Goal: Task Accomplishment & Management: Use online tool/utility

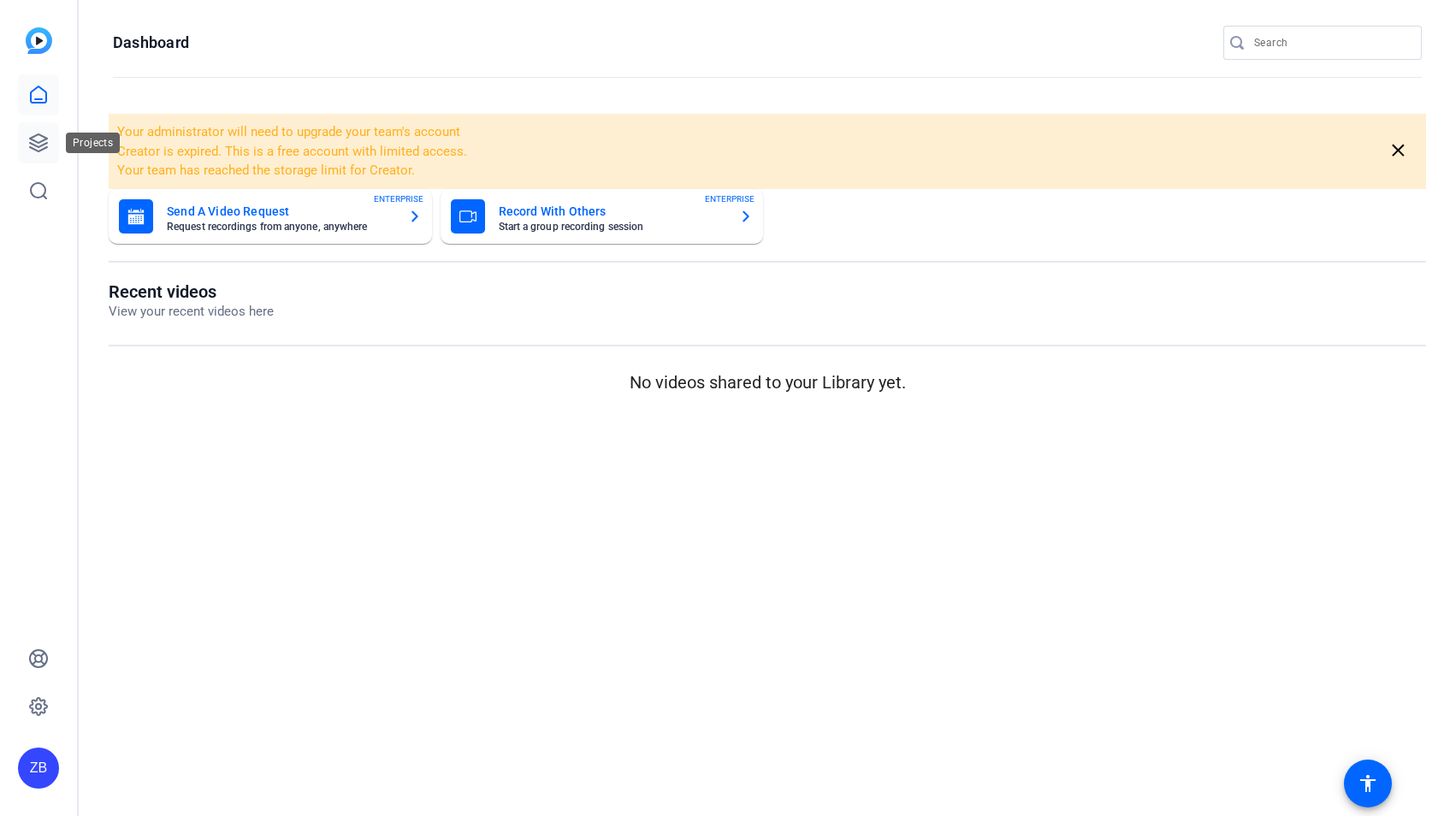
click at [28, 146] on icon at bounding box center [39, 143] width 21 height 21
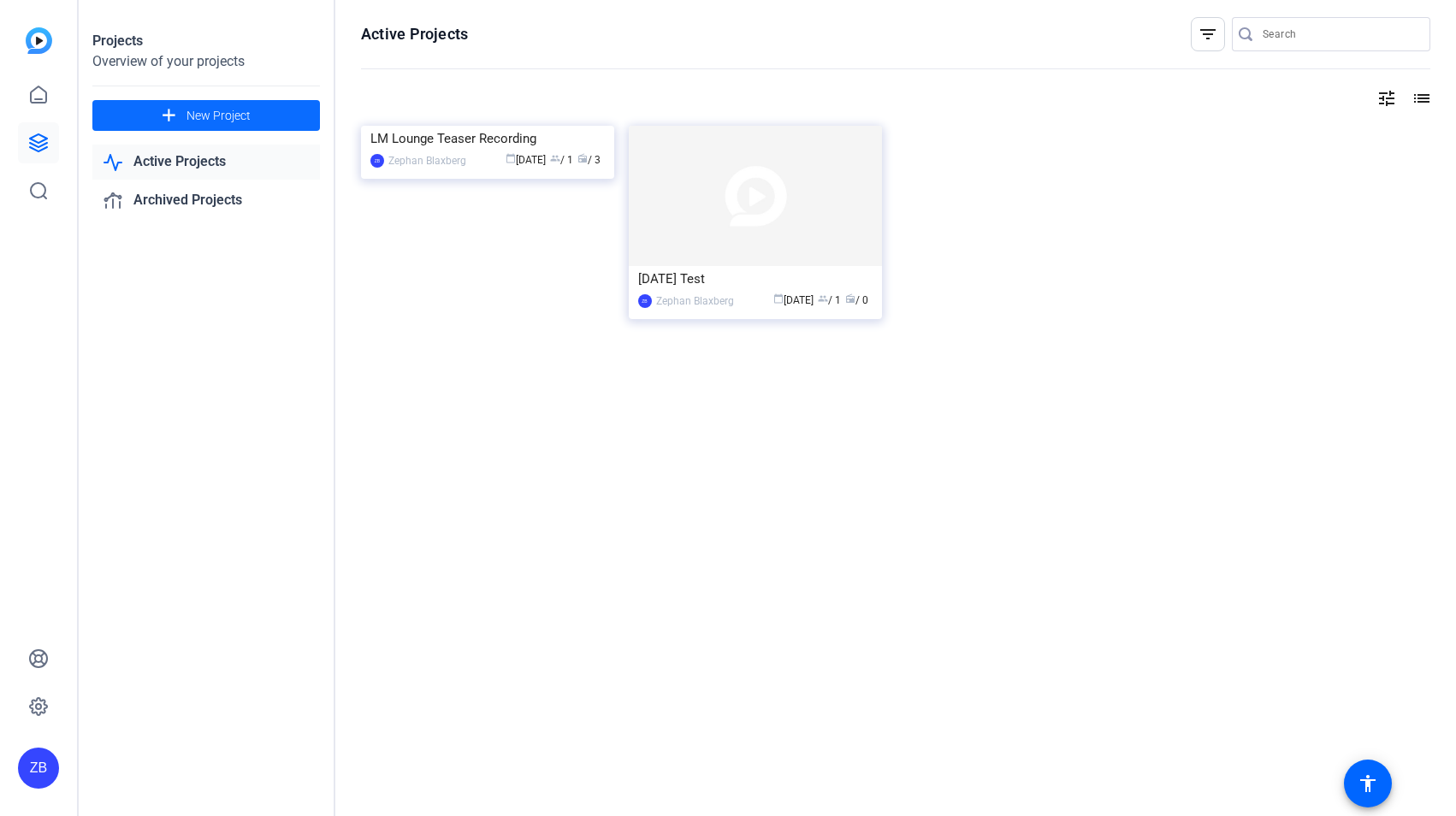
click at [226, 116] on span "New Project" at bounding box center [218, 116] width 64 height 18
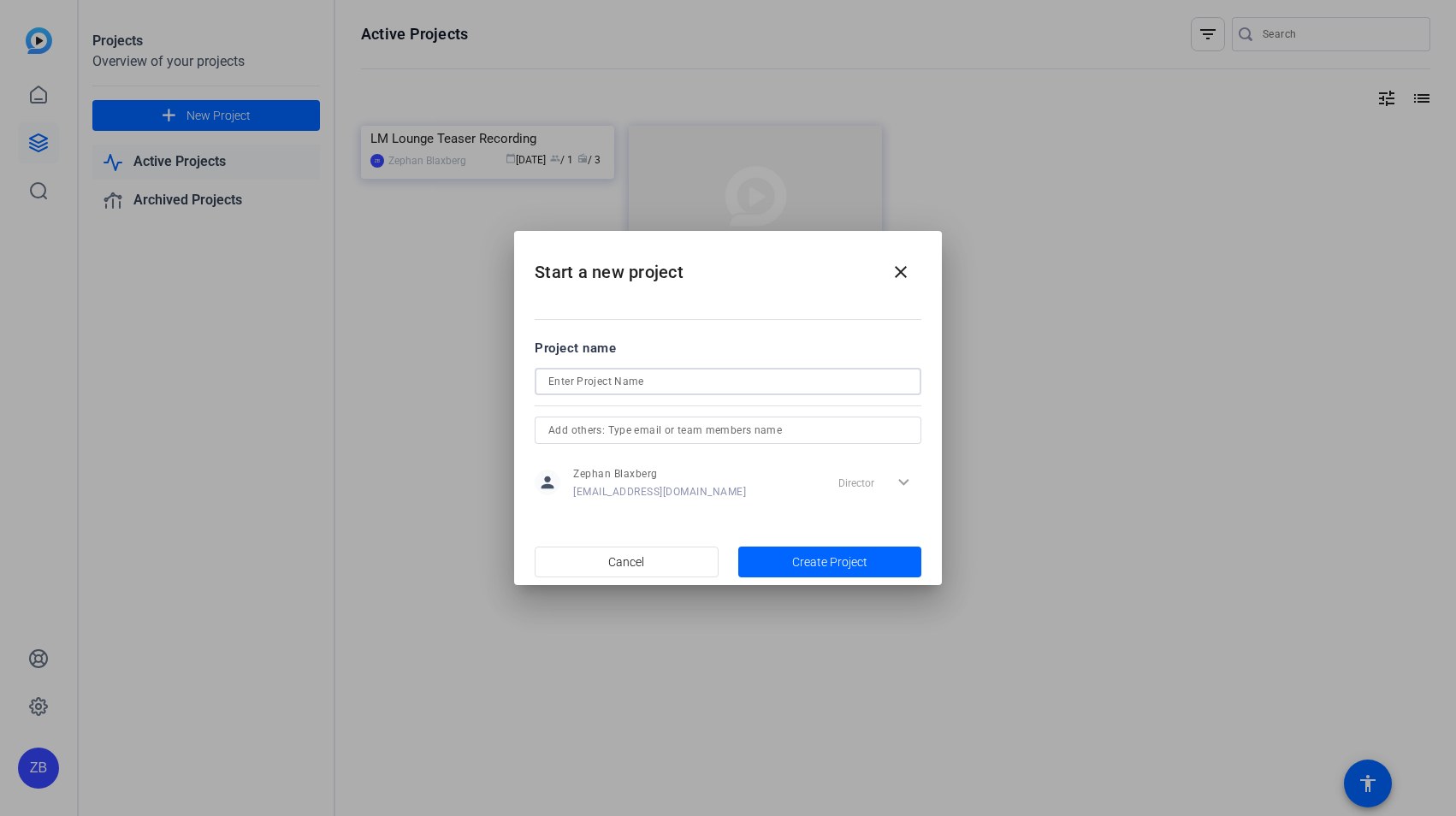
click at [658, 387] on input at bounding box center [728, 382] width 360 height 21
type input "LM Lounge Episode 1"
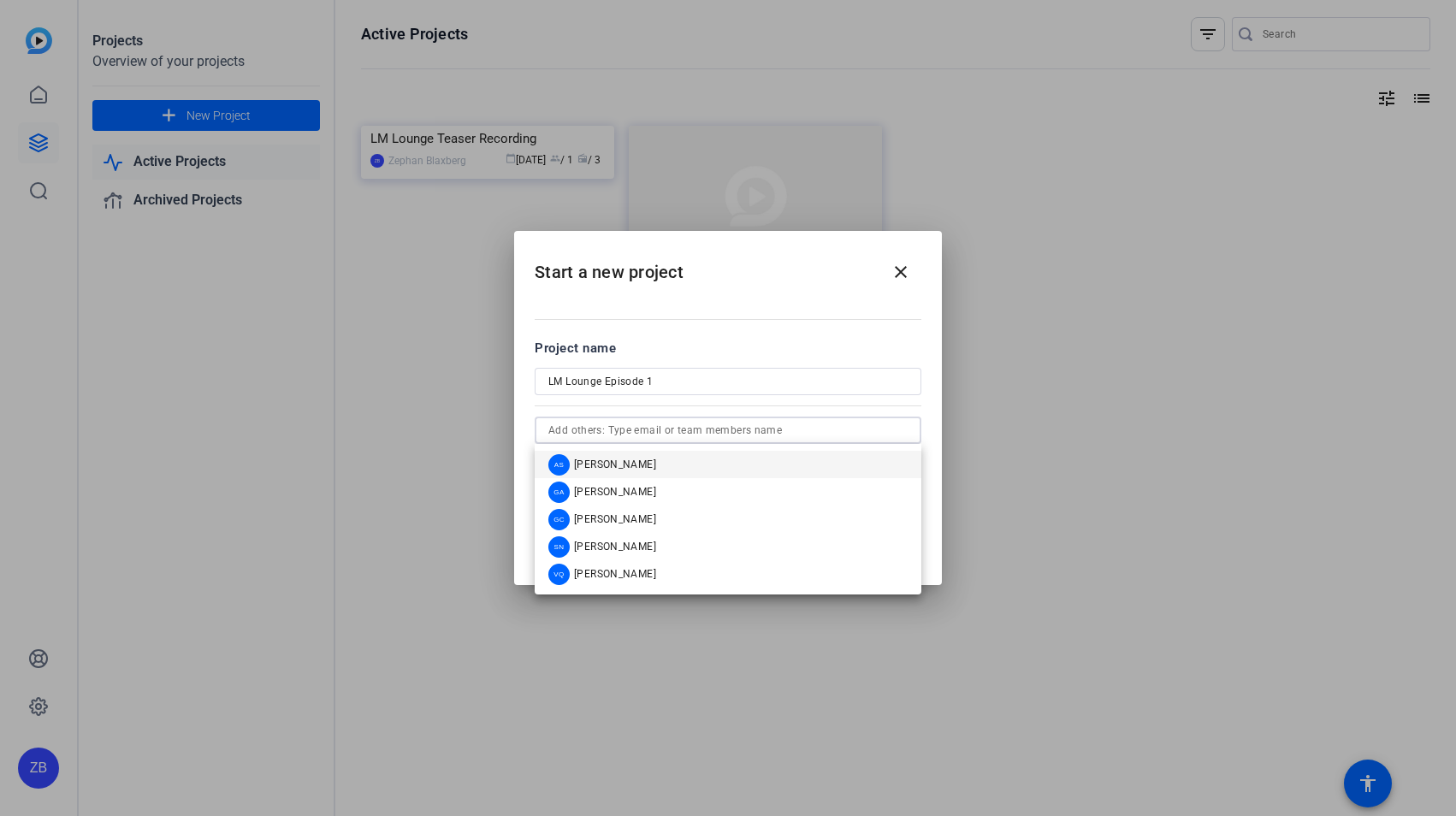
click at [713, 432] on input "text" at bounding box center [728, 431] width 360 height 21
click at [680, 574] on mat-option "VQ [PERSON_NAME]" at bounding box center [728, 574] width 387 height 27
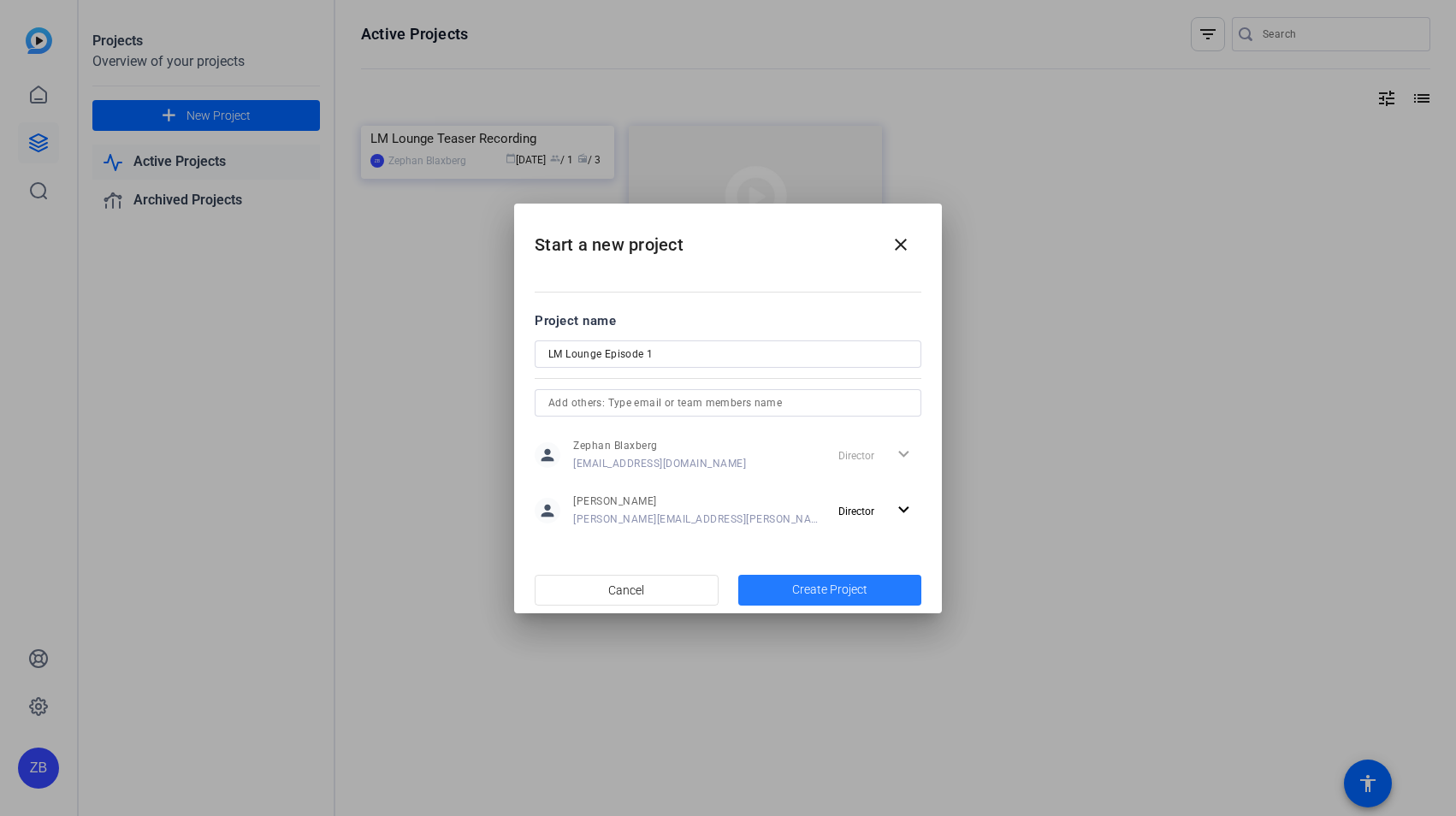
click at [832, 586] on span "Create Project" at bounding box center [830, 589] width 75 height 18
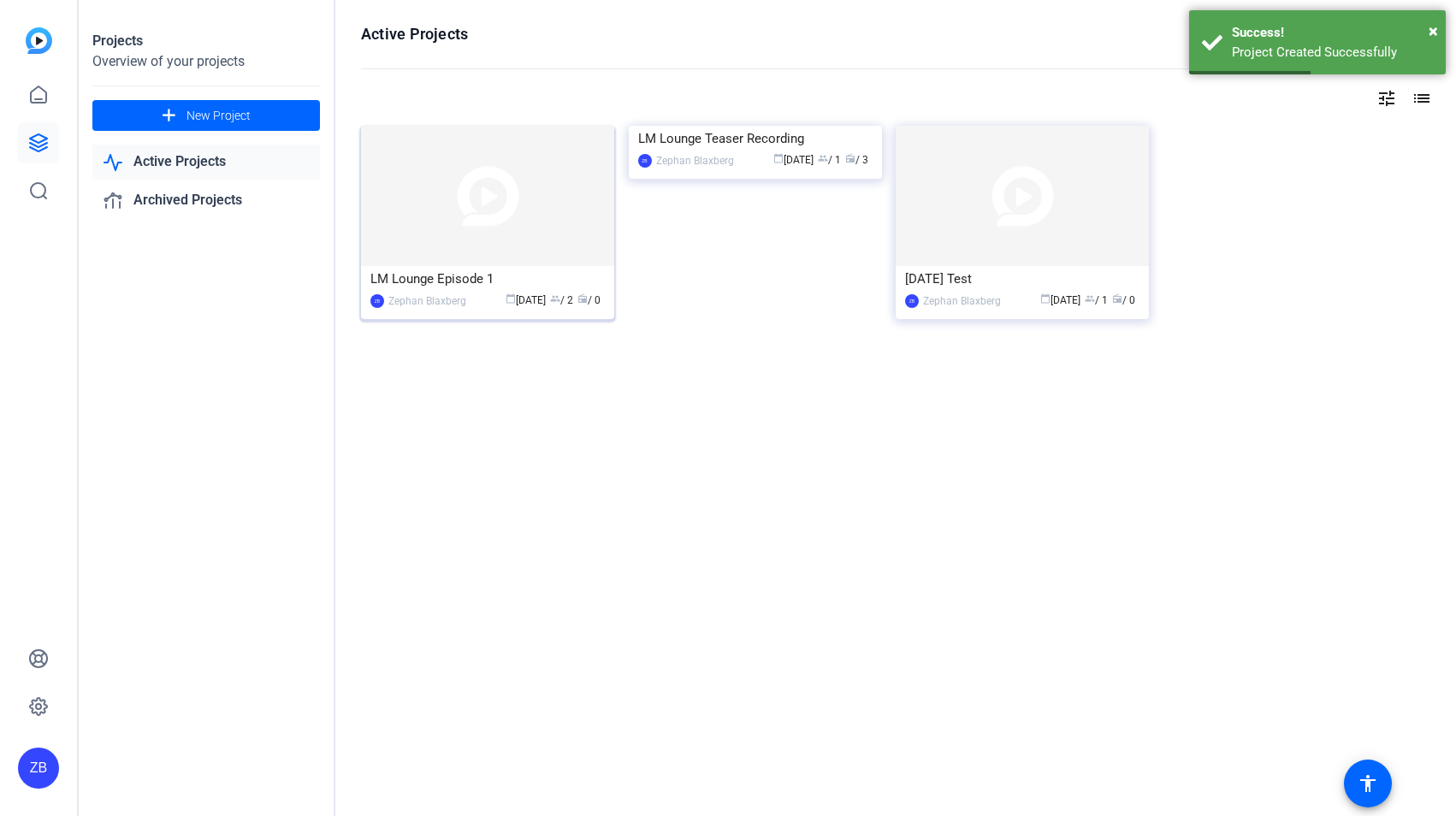
click at [477, 279] on div "LM Lounge Episode 1" at bounding box center [488, 279] width 235 height 26
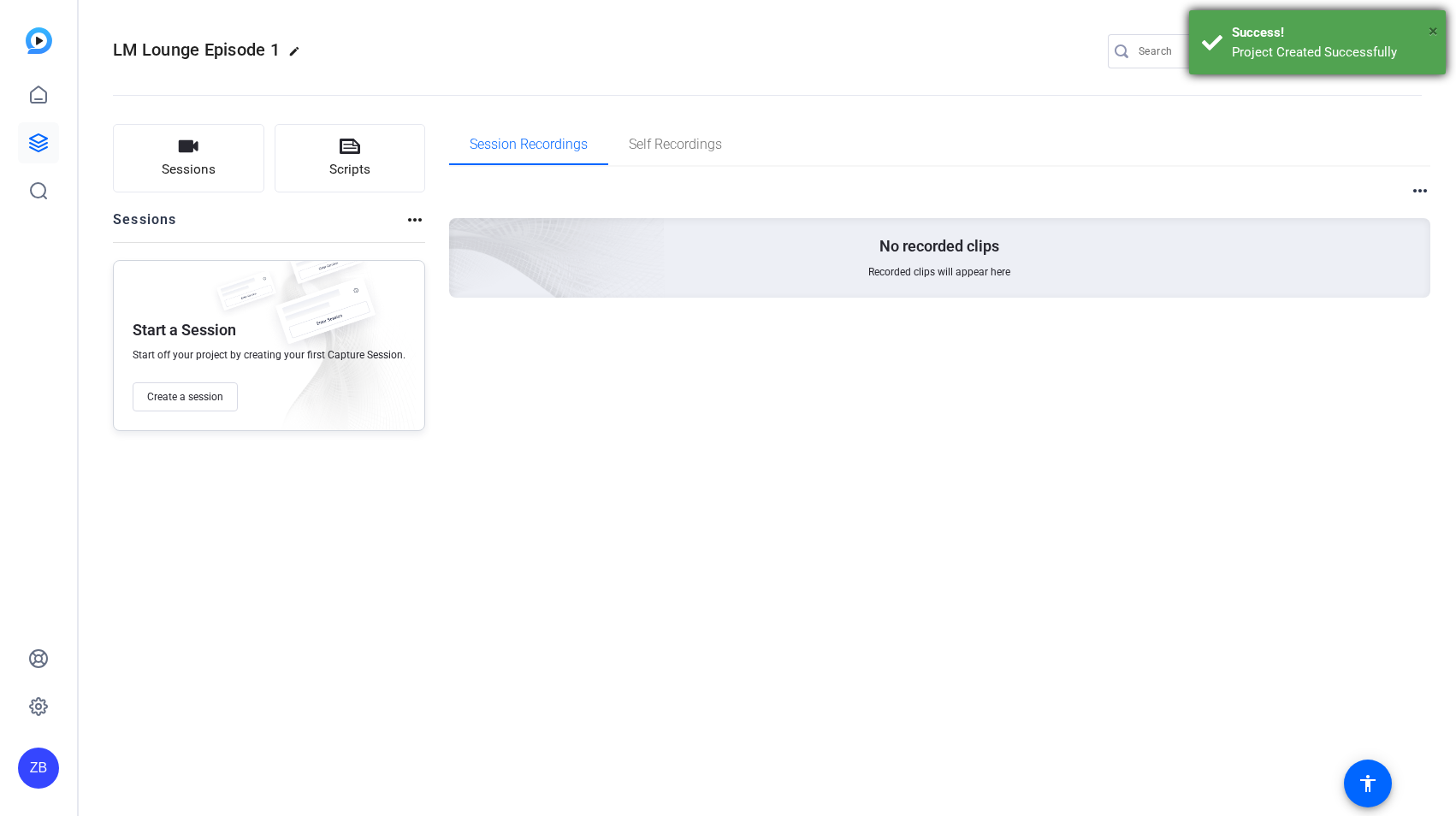
click at [1434, 23] on span "×" at bounding box center [1433, 31] width 9 height 21
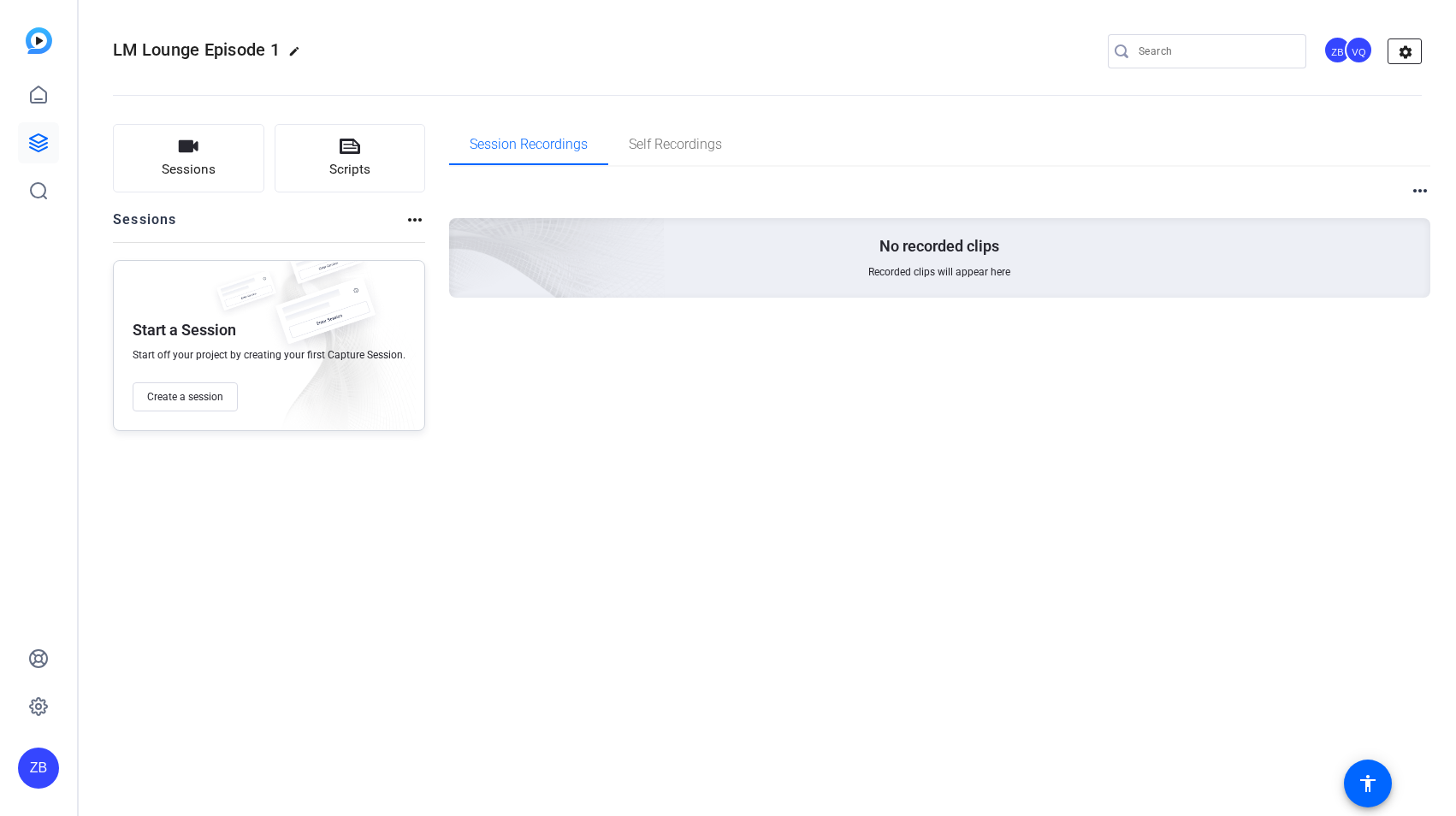
click at [1406, 50] on mat-icon "settings" at bounding box center [1405, 52] width 34 height 26
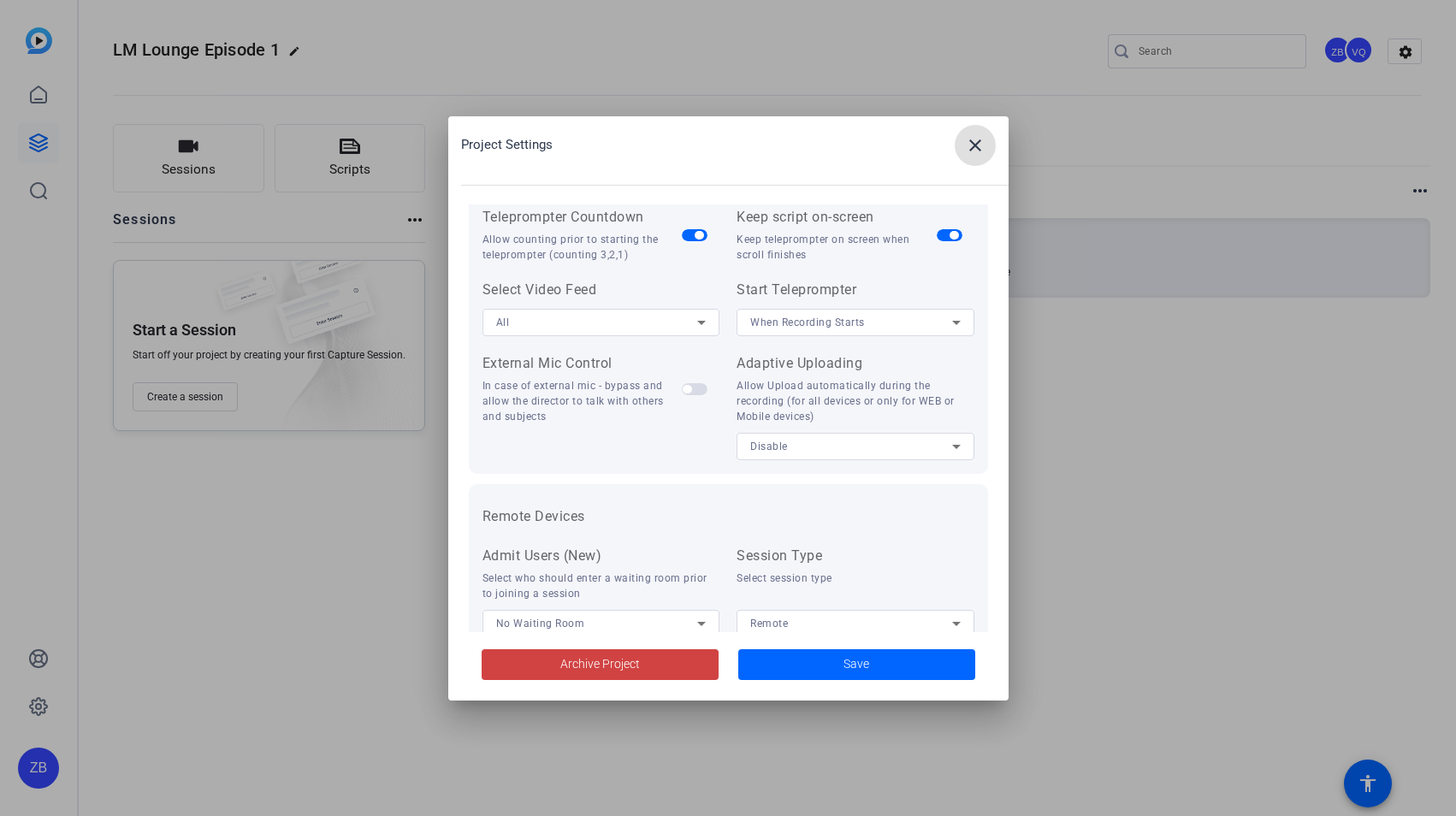
scroll to position [354, 0]
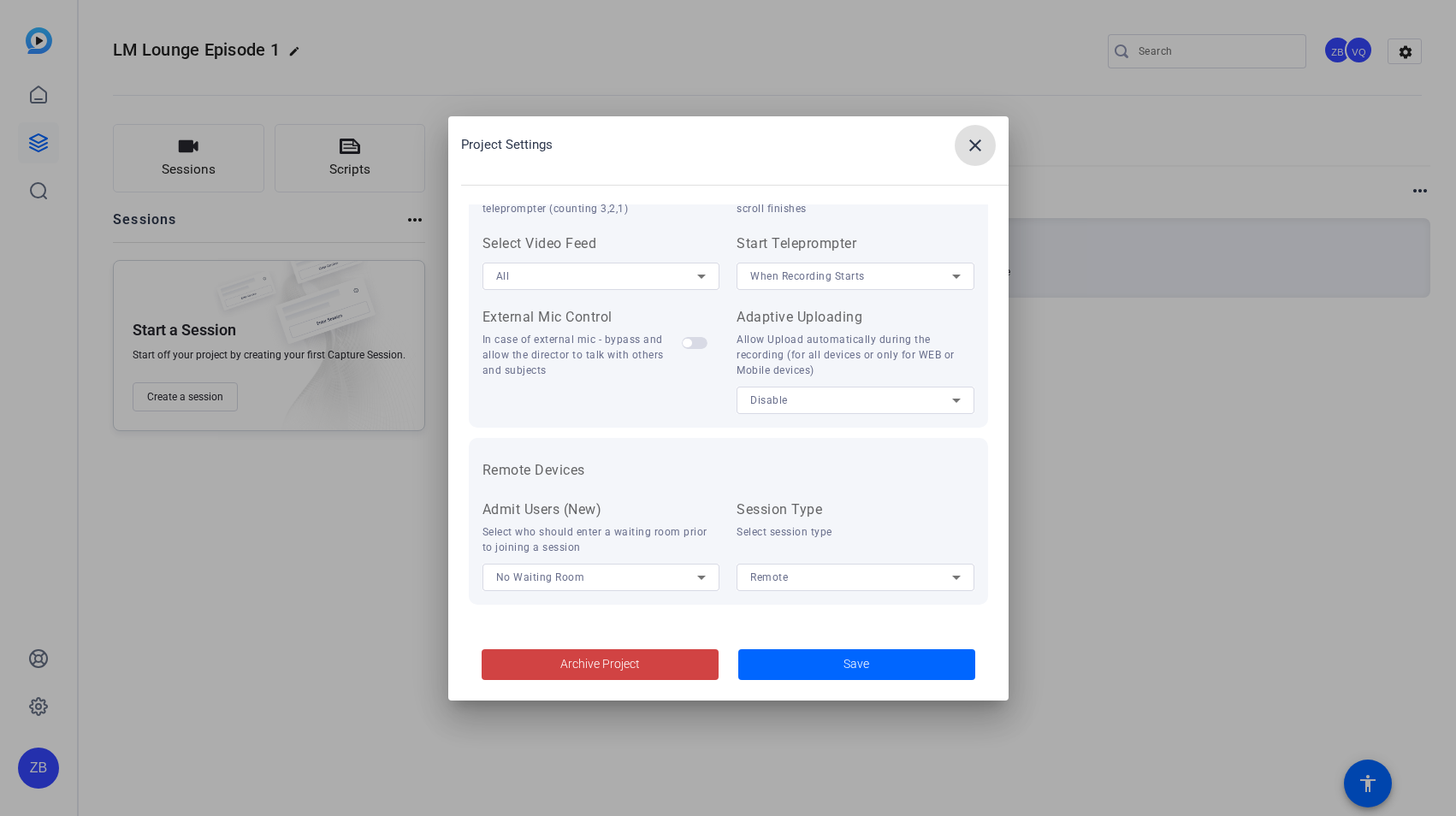
click at [616, 575] on div "No Waiting Room" at bounding box center [597, 576] width 202 height 21
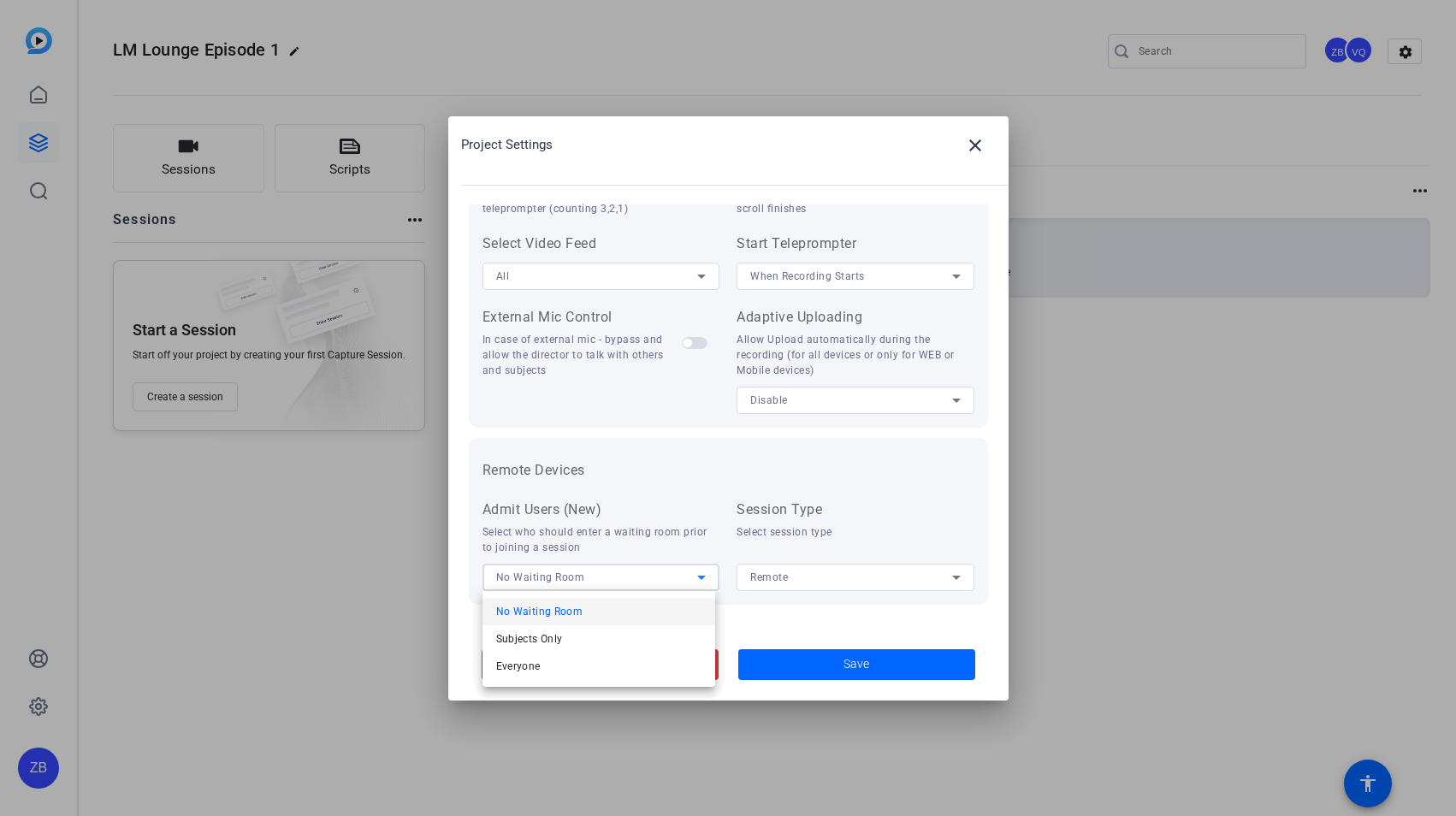
click at [651, 573] on div at bounding box center [728, 408] width 1456 height 816
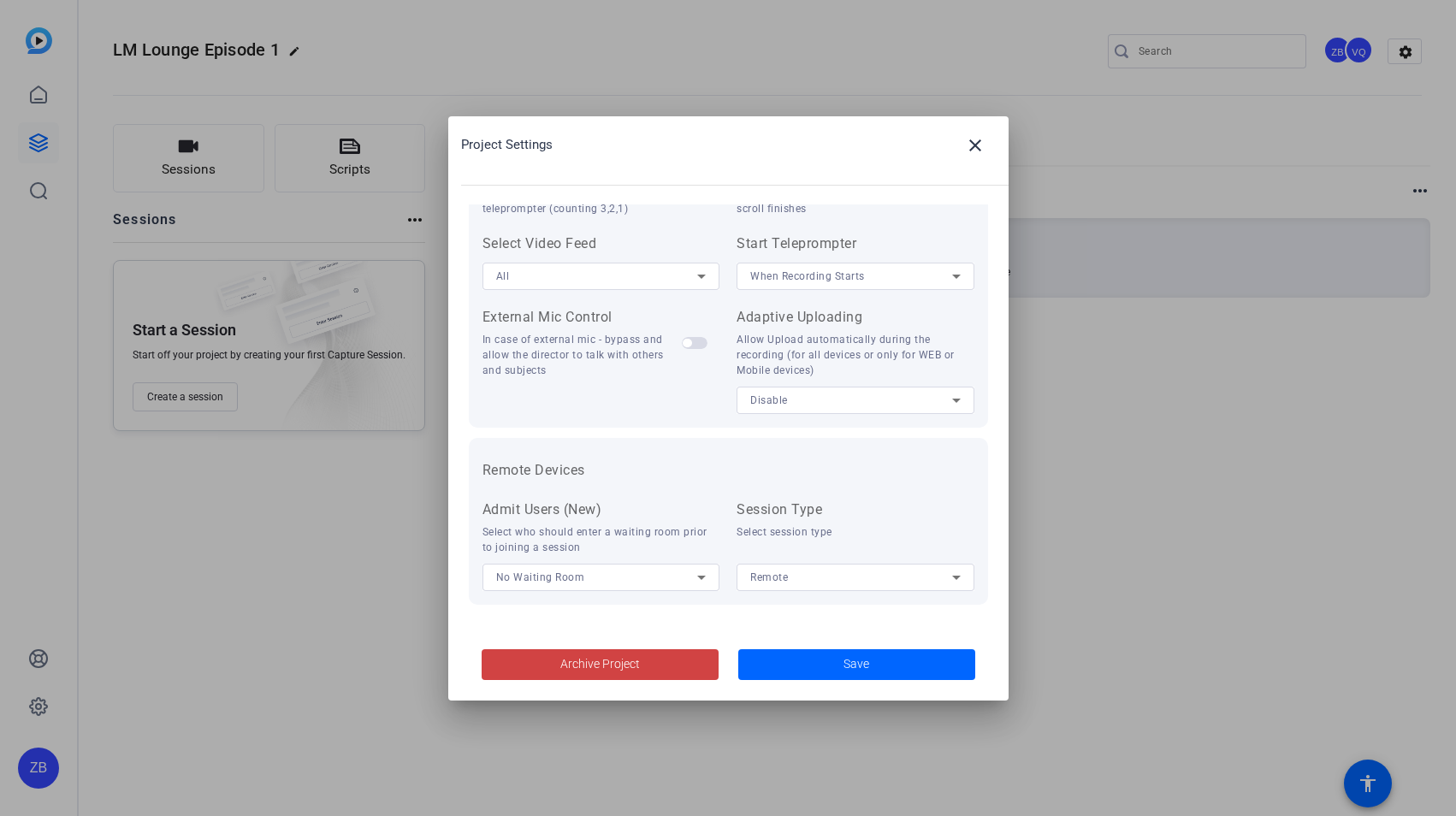
click at [666, 542] on div "Select who should enter a waiting room prior to joining a session" at bounding box center [601, 539] width 238 height 31
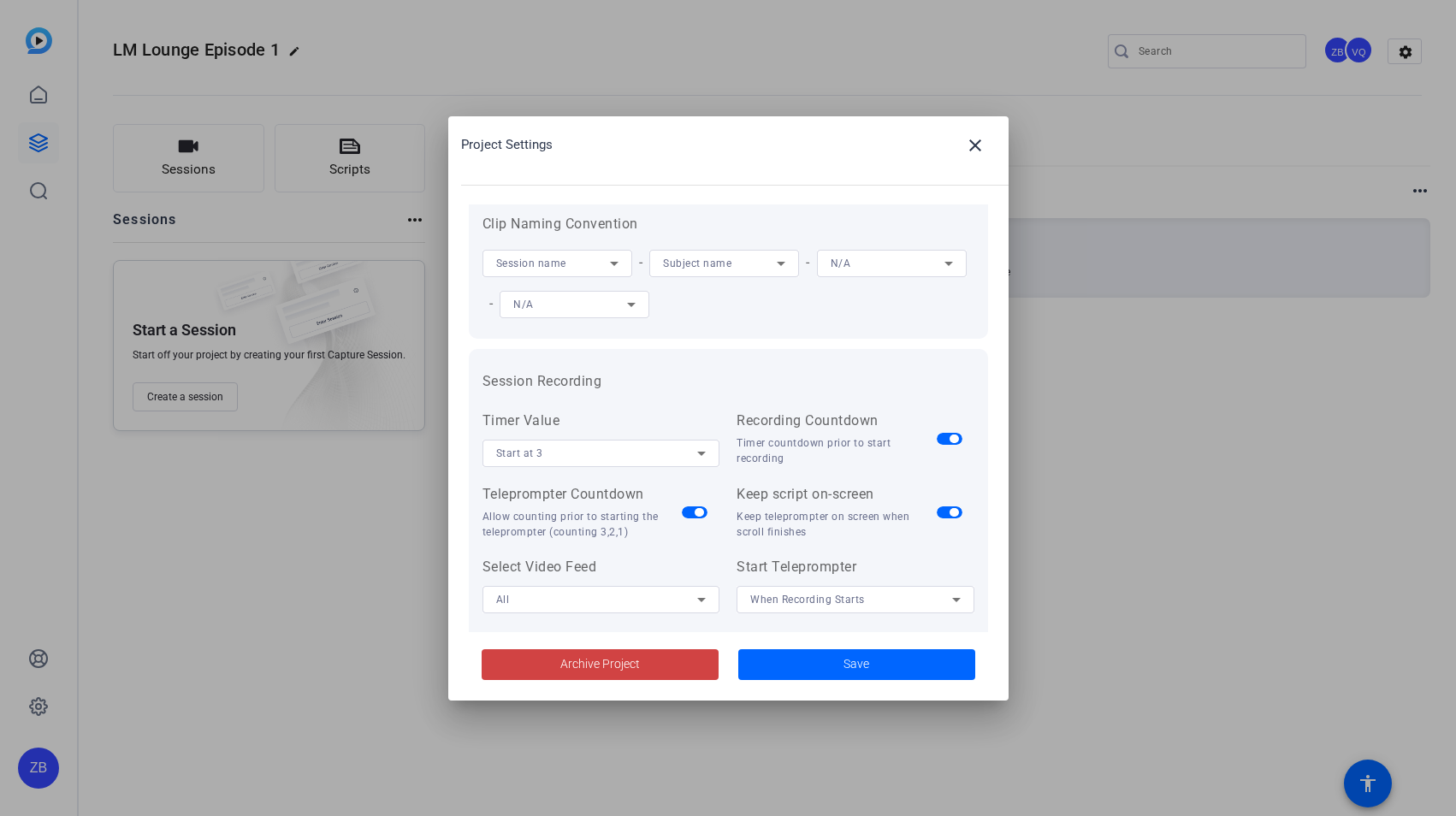
scroll to position [0, 0]
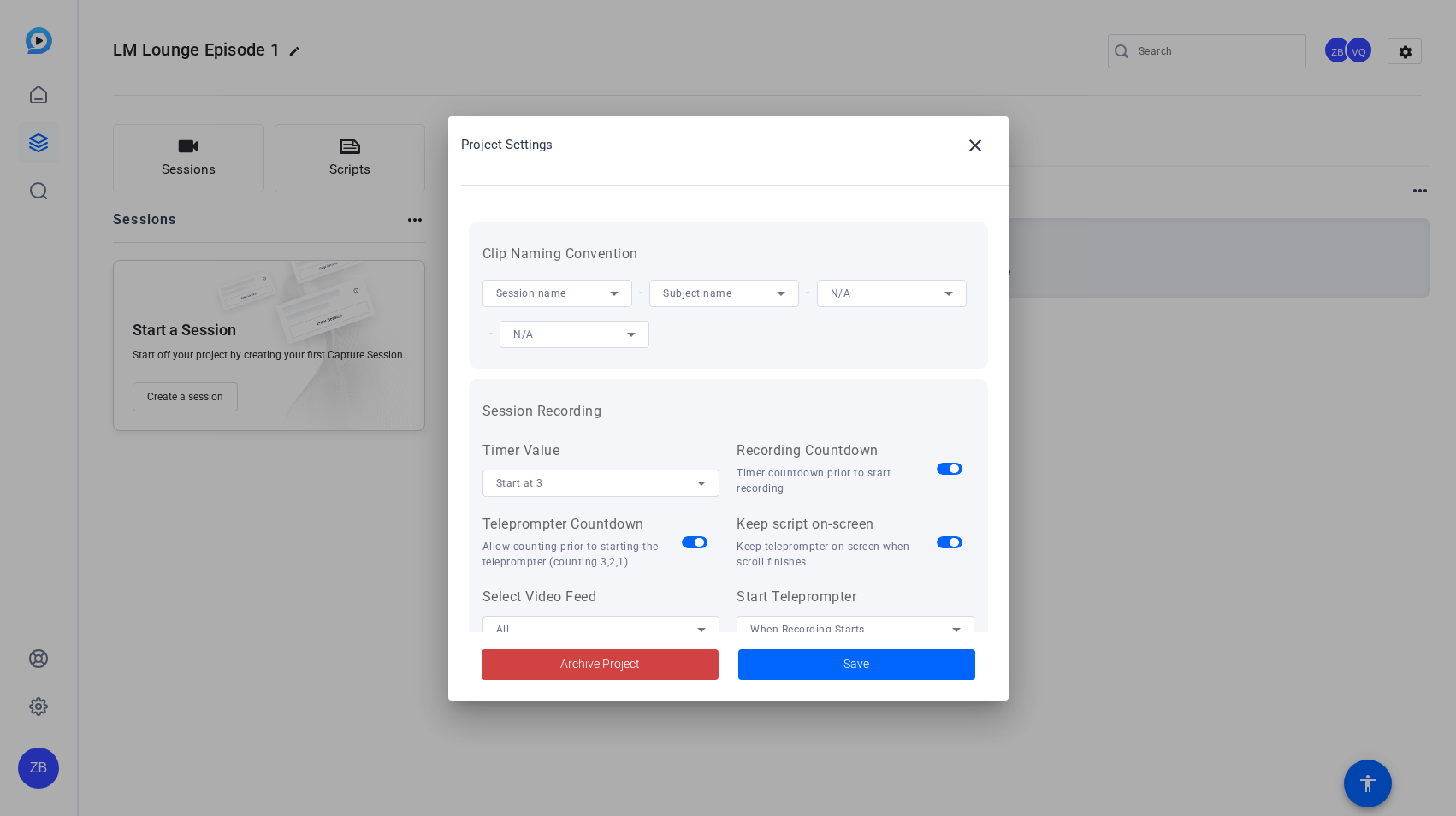
click at [1082, 442] on div at bounding box center [728, 408] width 1456 height 816
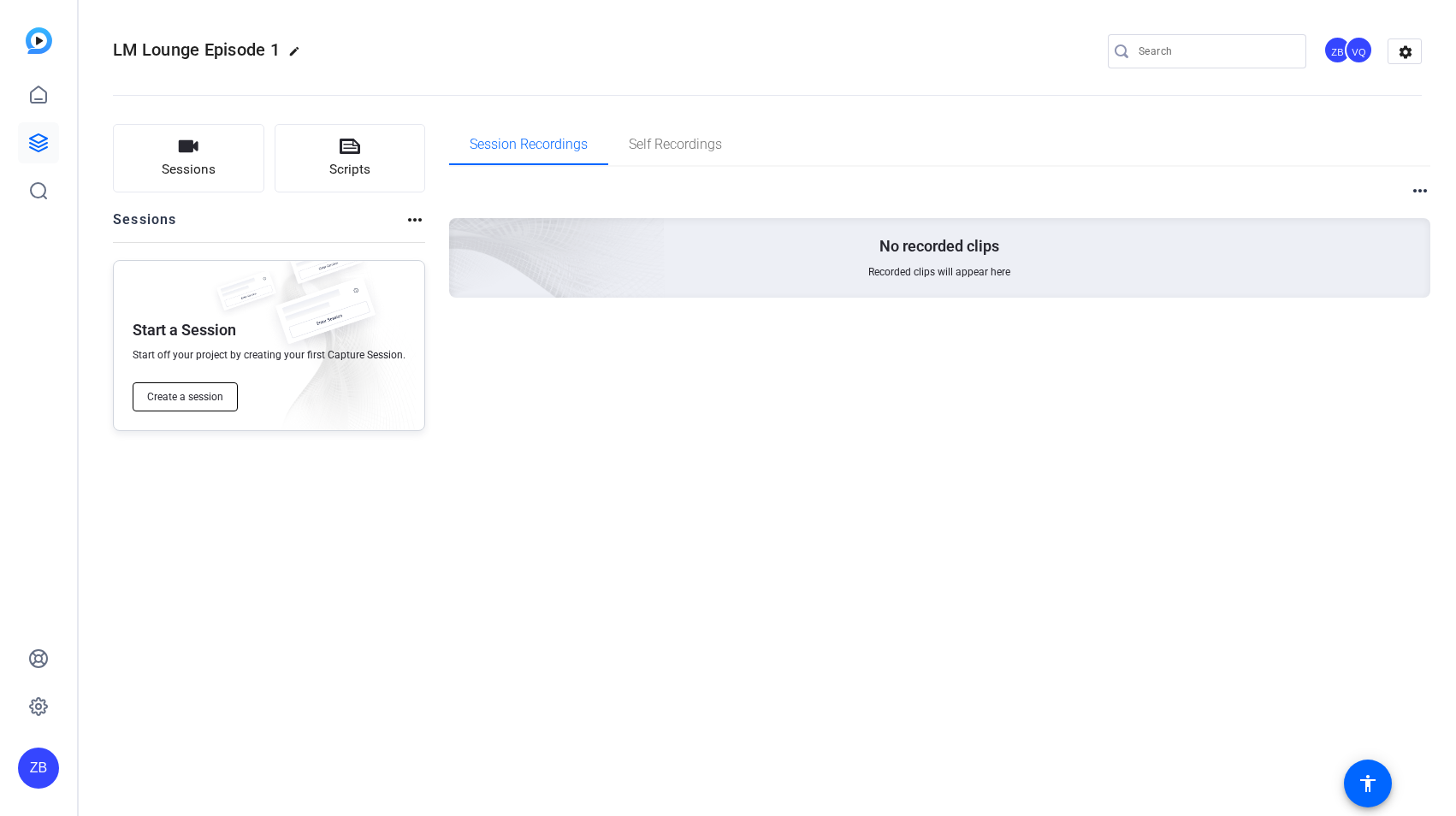
click at [221, 390] on span "Create a session" at bounding box center [185, 397] width 76 height 14
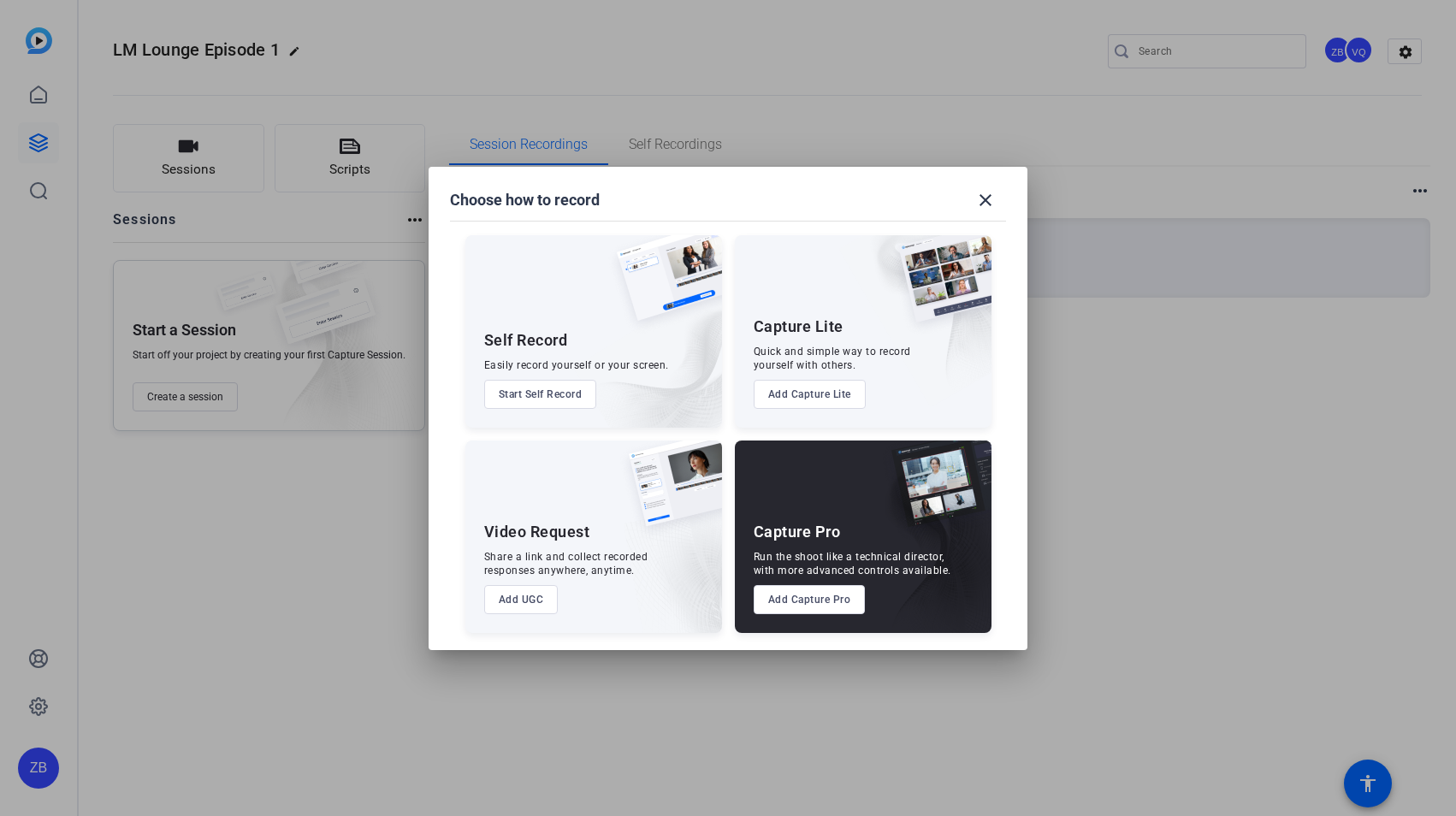
click at [839, 607] on button "Add Capture Pro" at bounding box center [809, 599] width 112 height 29
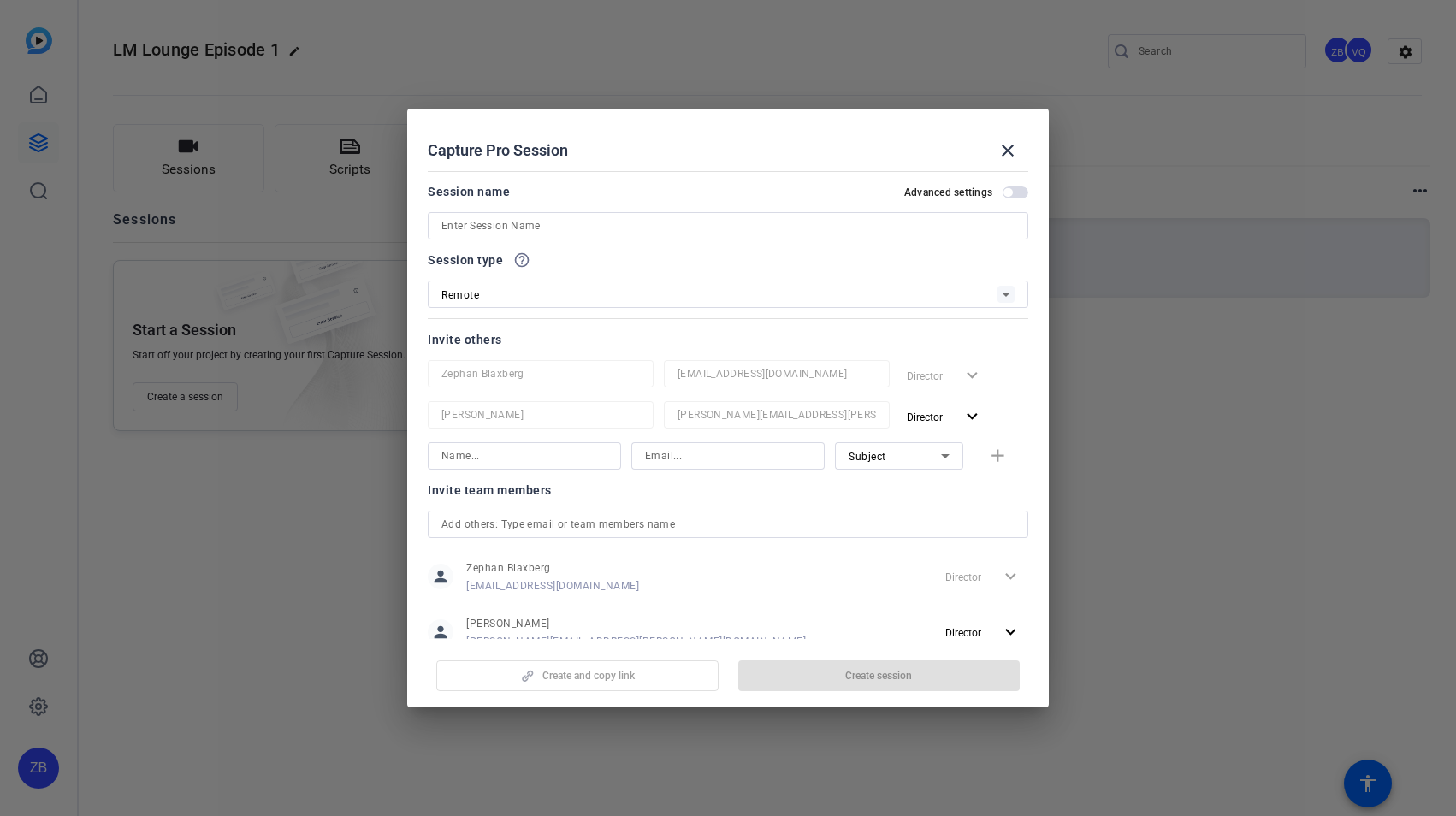
click at [691, 223] on input at bounding box center [727, 226] width 573 height 21
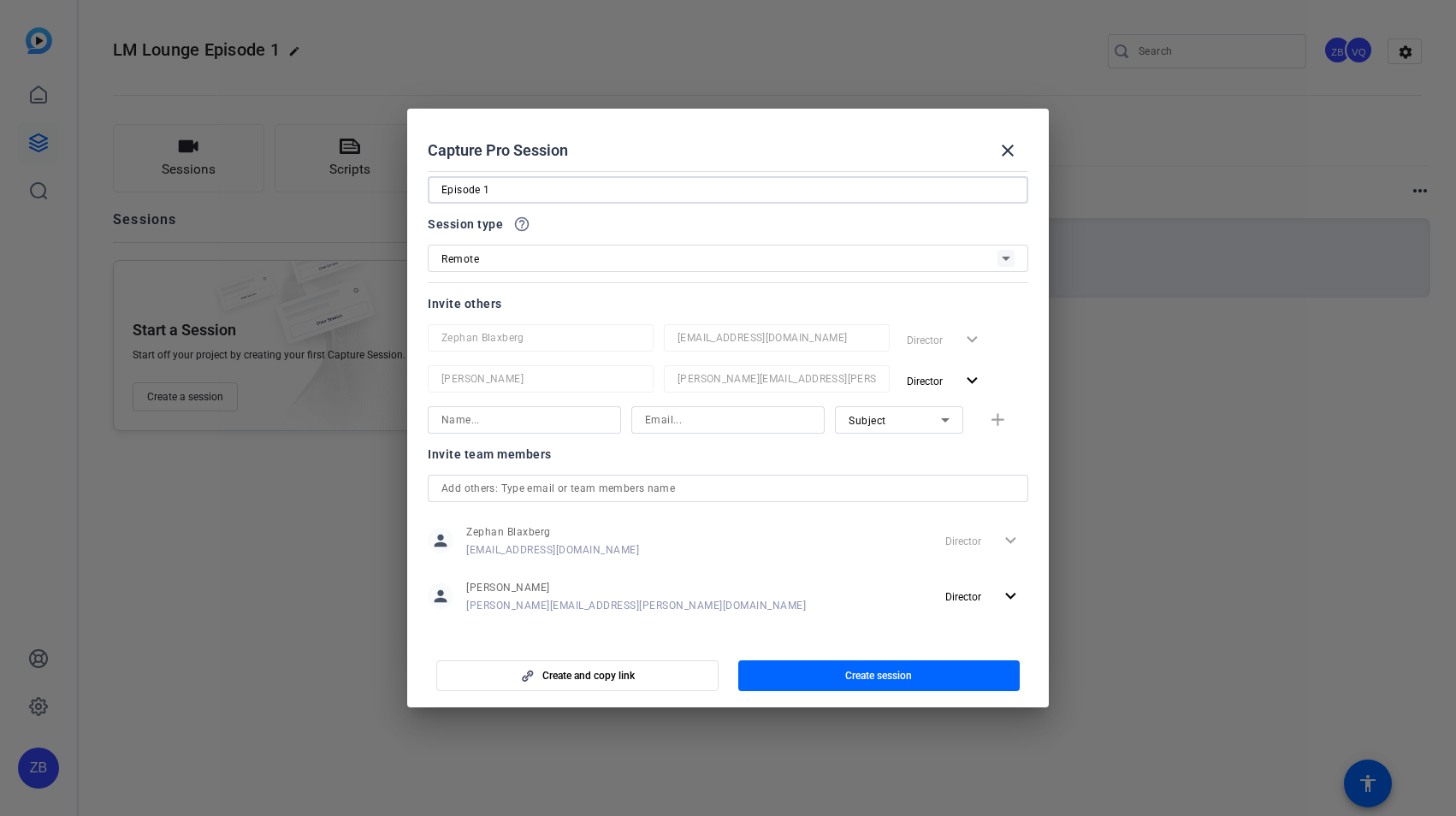
scroll to position [51, 0]
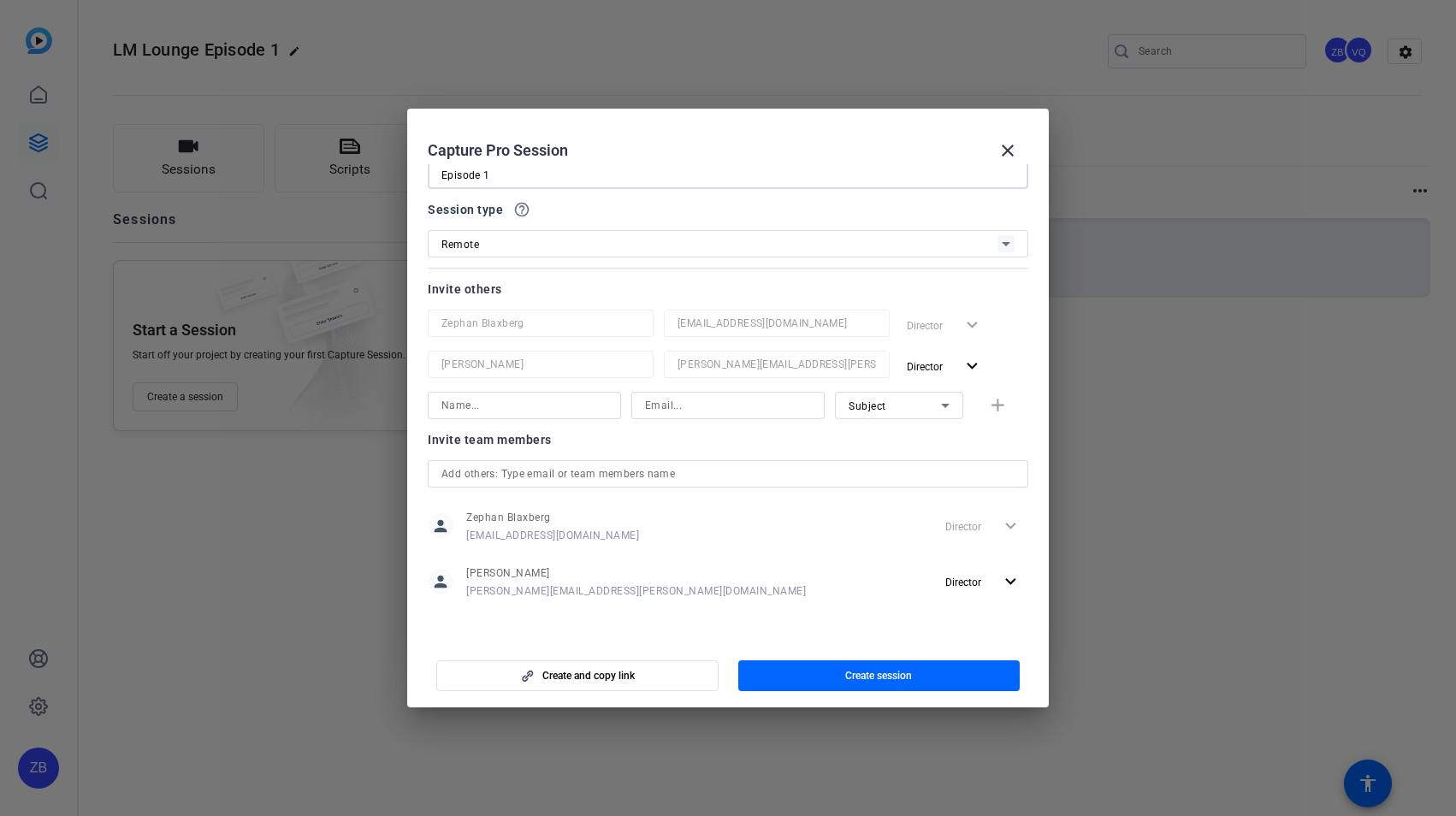
type input "Episode 1"
click at [525, 408] on input at bounding box center [524, 406] width 166 height 21
type input "[PERSON_NAME][EMAIL_ADDRESS][DOMAIN_NAME]"
type input "[PERSON_NAME]"
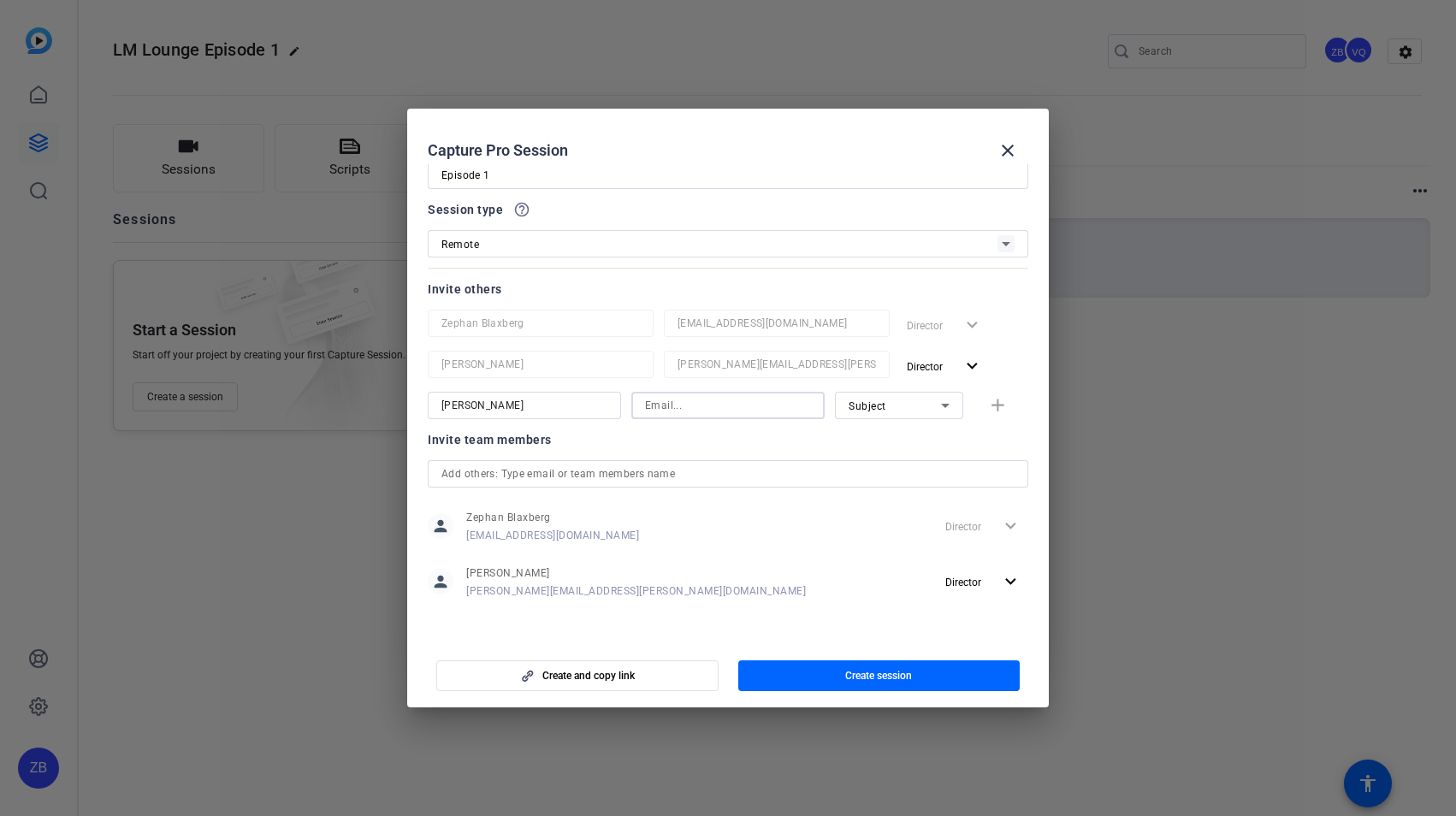
paste input "[PERSON_NAME][EMAIL_ADDRESS][DOMAIN_NAME]"
type input "[PERSON_NAME][EMAIL_ADDRESS][DOMAIN_NAME]"
click at [937, 412] on icon at bounding box center [946, 406] width 21 height 21
click at [935, 404] on div at bounding box center [728, 408] width 1456 height 816
click at [991, 399] on mat-icon "add" at bounding box center [998, 406] width 21 height 21
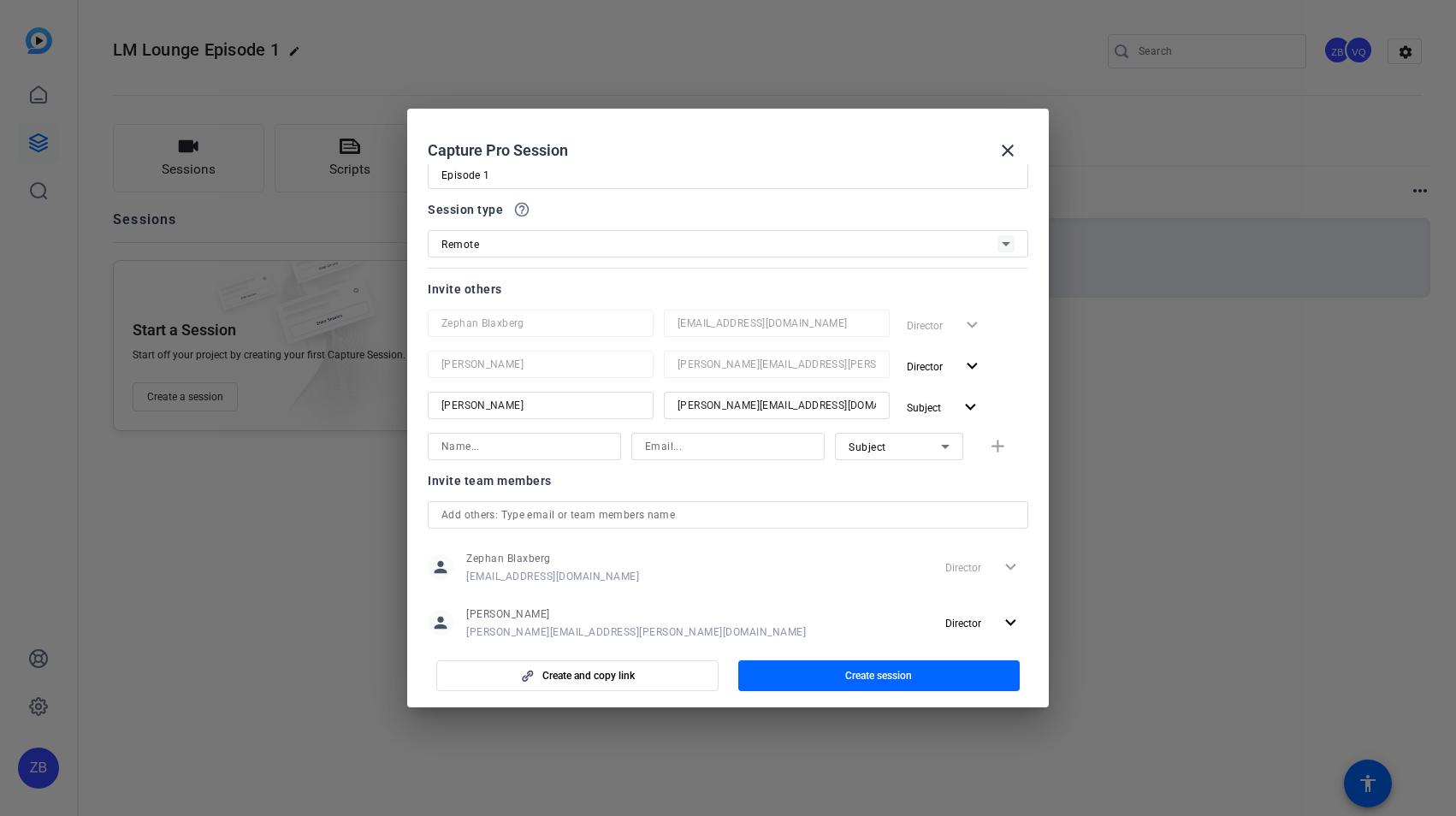
click at [528, 446] on input at bounding box center [524, 446] width 166 height 21
type input "[PERSON_NAME]"
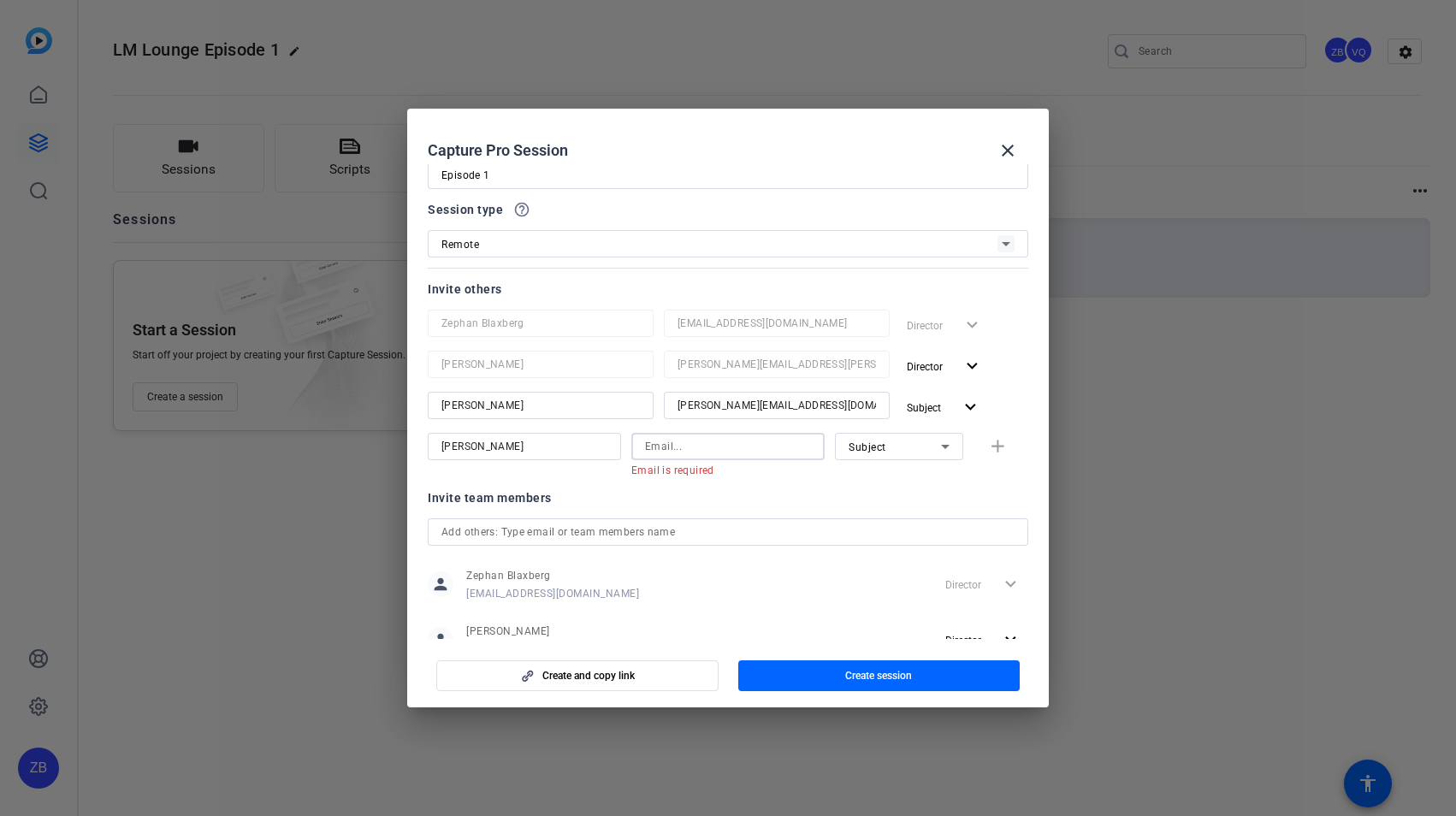
paste input "[PERSON_NAME][EMAIL_ADDRESS][PERSON_NAME][DOMAIN_NAME]"
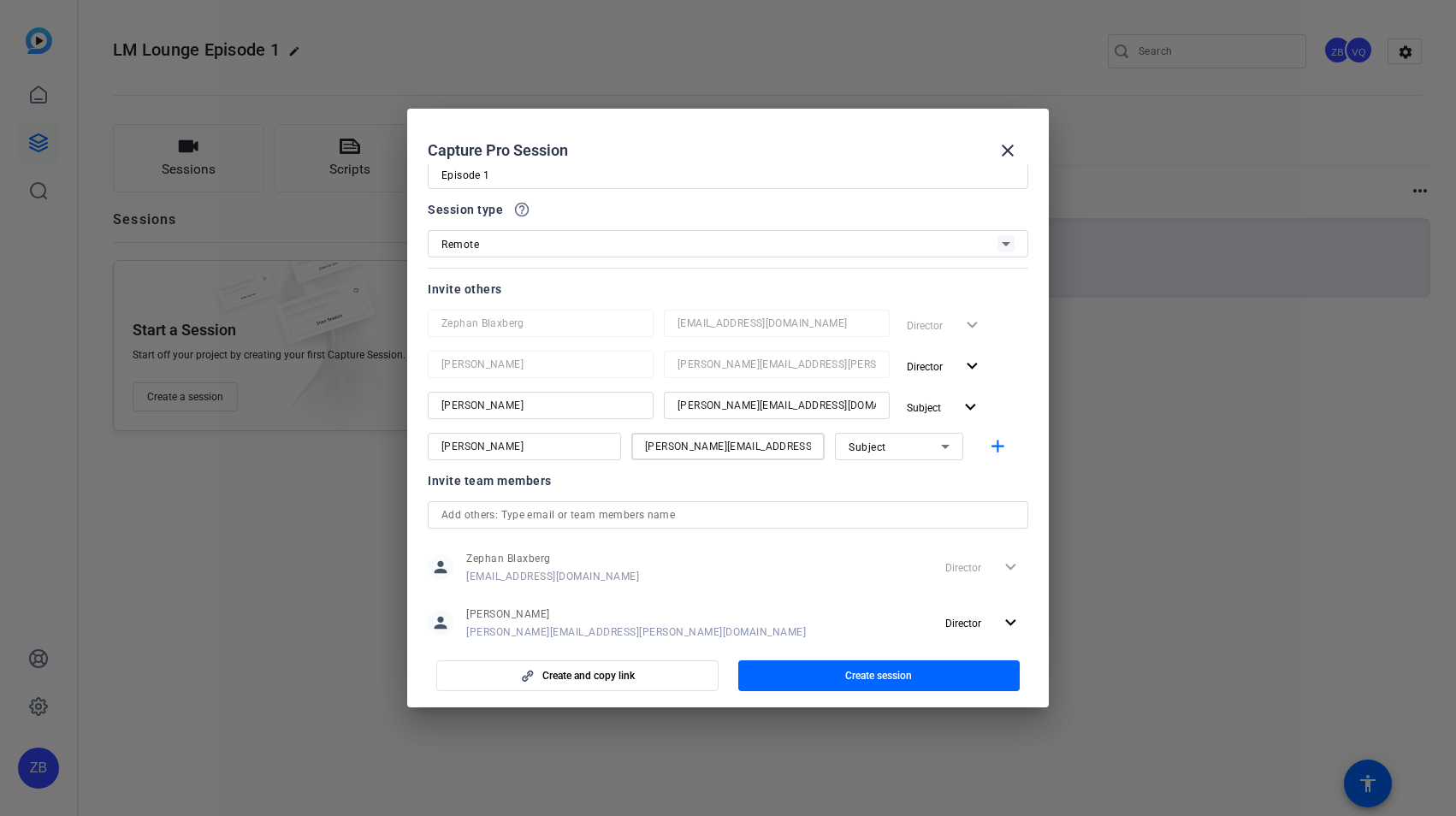
scroll to position [0, 45]
type input "[PERSON_NAME][EMAIL_ADDRESS][PERSON_NAME][DOMAIN_NAME]"
click at [898, 449] on div "Subject" at bounding box center [895, 446] width 92 height 21
click at [883, 507] on mat-option "Watcher" at bounding box center [890, 508] width 128 height 27
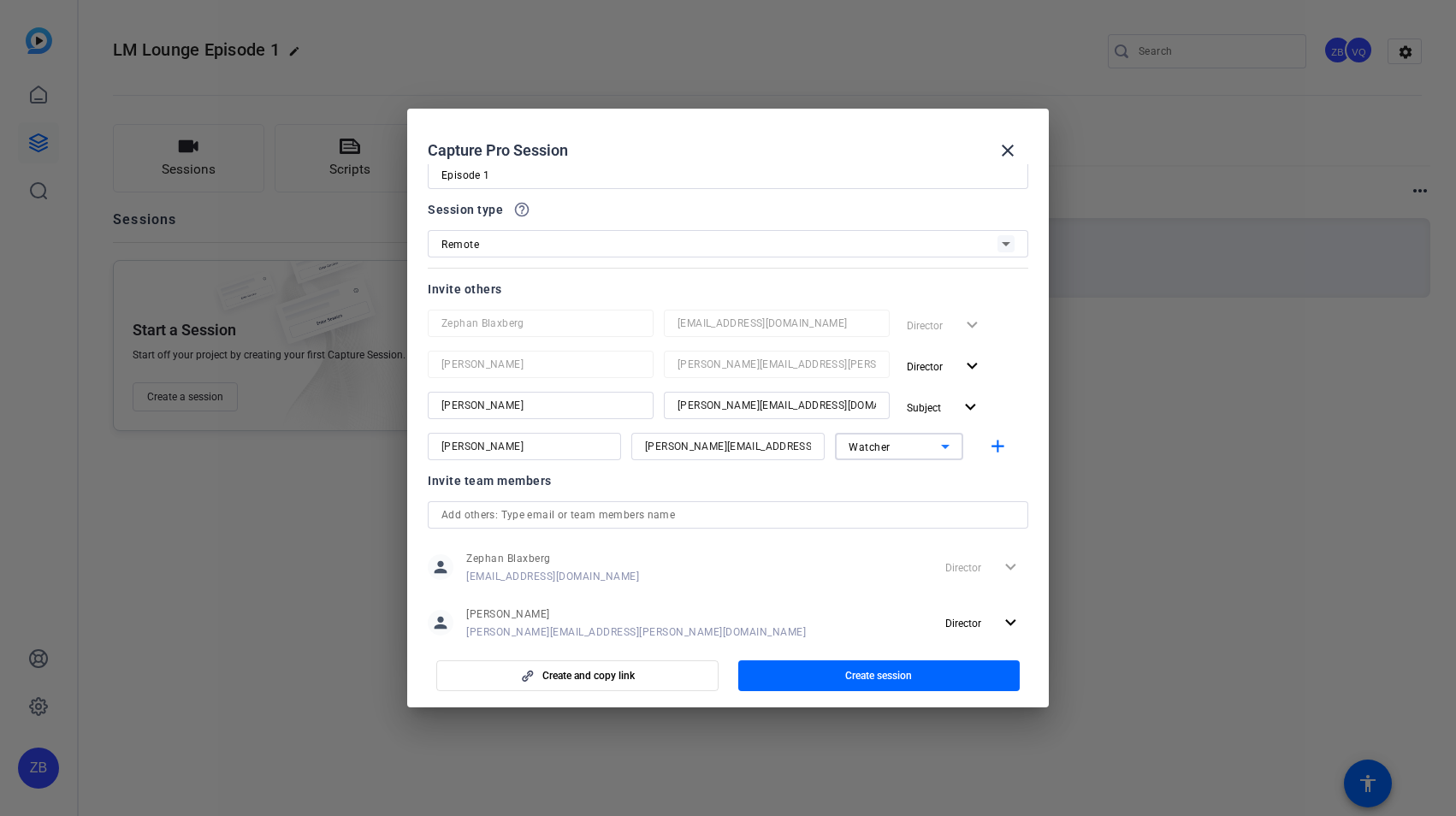
click at [871, 491] on div "Invite team members person [PERSON_NAME] [EMAIL_ADDRESS][DOMAIN_NAME] Director …" at bounding box center [727, 565] width 600 height 191
click at [989, 445] on mat-icon "add" at bounding box center [998, 446] width 21 height 21
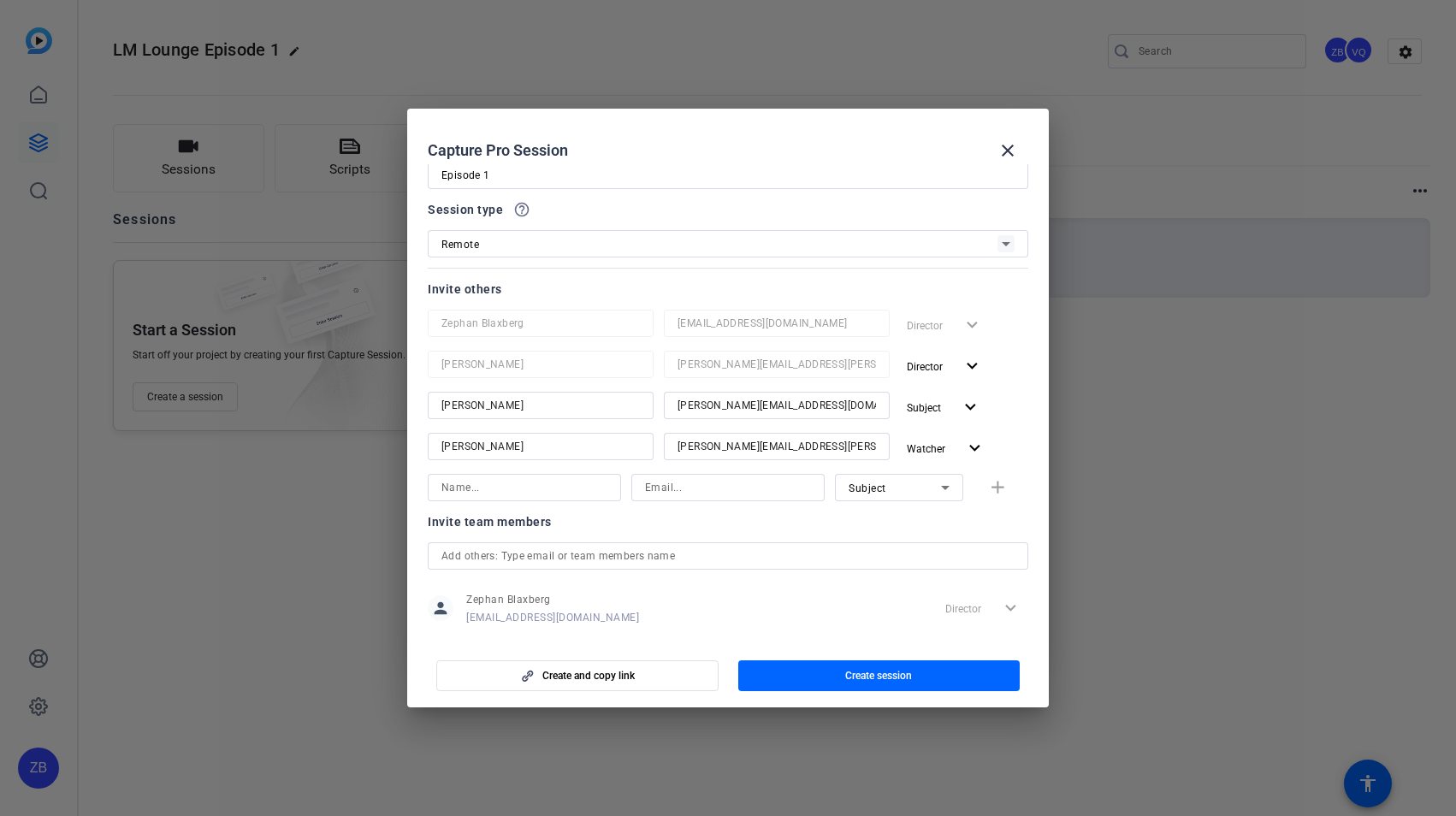
click at [547, 488] on input at bounding box center [524, 487] width 166 height 21
type input "[PERSON_NAME]"
paste input "[PERSON_NAME][EMAIL_ADDRESS][PERSON_NAME][DOMAIN_NAME]"
type input "[PERSON_NAME][EMAIL_ADDRESS][PERSON_NAME][DOMAIN_NAME]"
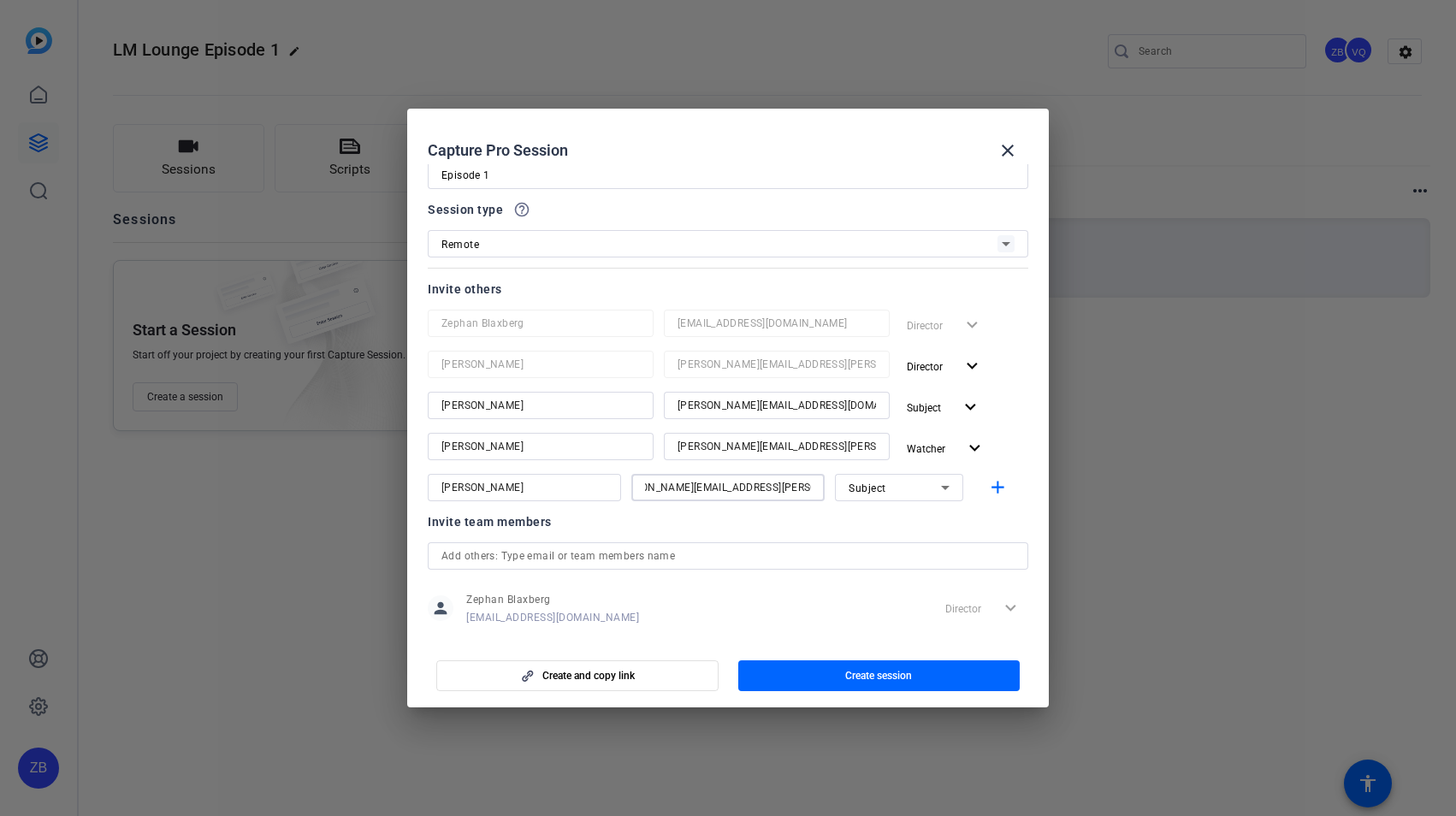
click at [884, 483] on div "Subject" at bounding box center [895, 487] width 92 height 21
click at [882, 551] on mat-option "Watcher" at bounding box center [890, 549] width 128 height 27
click at [990, 486] on mat-icon "add" at bounding box center [998, 487] width 21 height 21
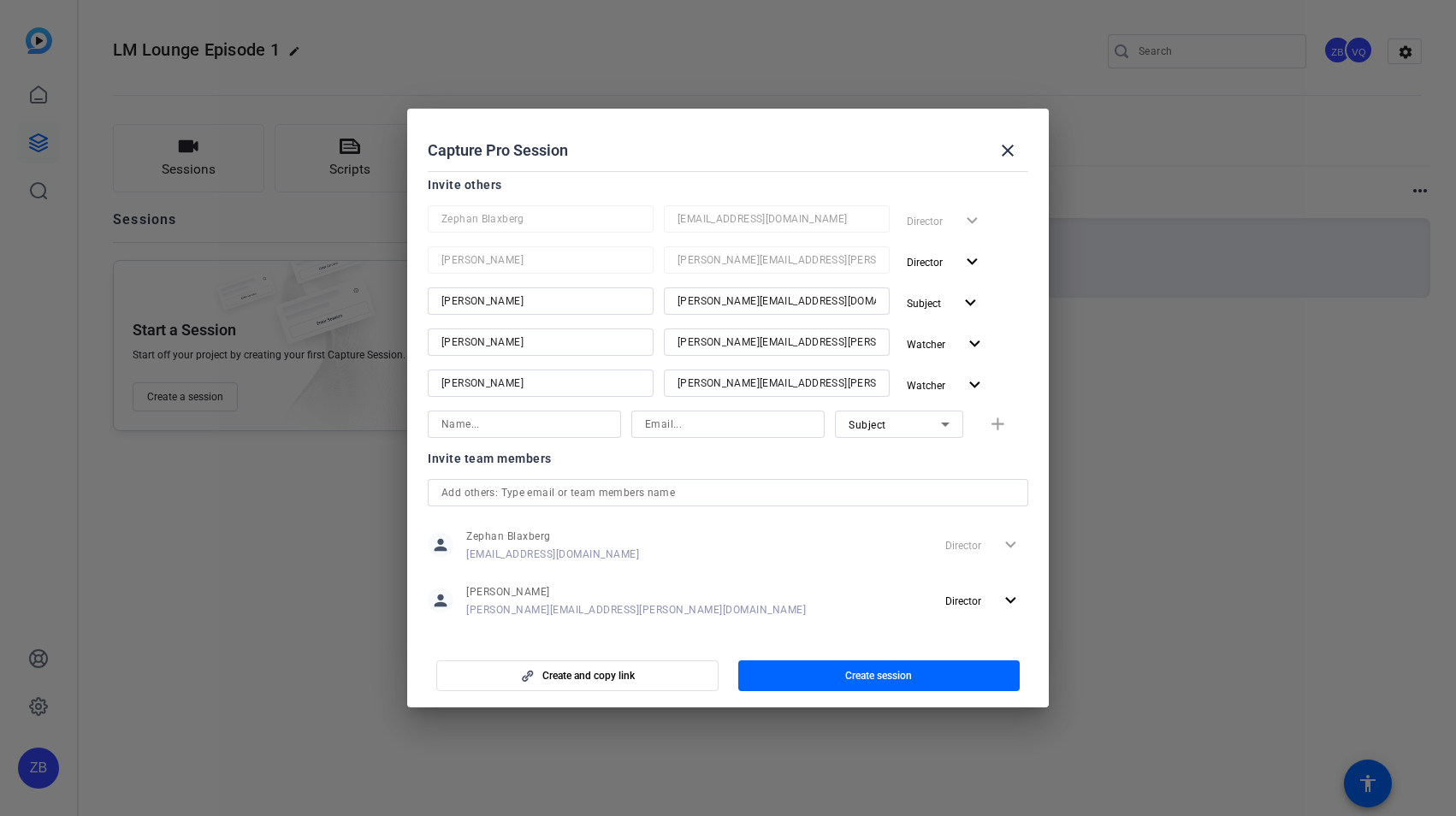
scroll to position [156, 0]
click at [573, 428] on input at bounding box center [524, 424] width 166 height 21
type input "Seb"
paste input "[PERSON_NAME][EMAIL_ADDRESS][DOMAIN_NAME]"
type input "[PERSON_NAME][EMAIL_ADDRESS][DOMAIN_NAME]"
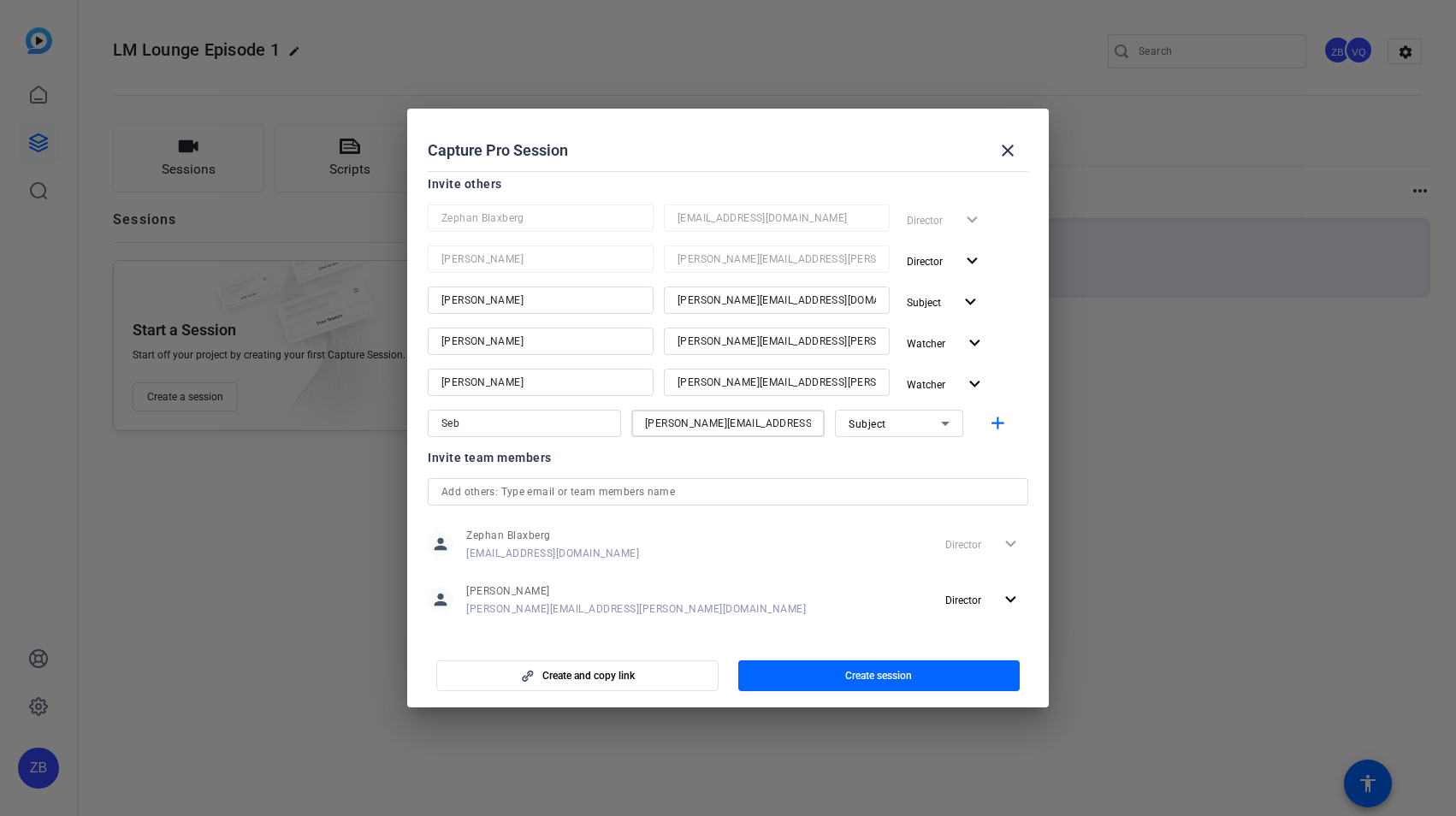
click at [925, 419] on div "Subject" at bounding box center [895, 424] width 92 height 21
click at [889, 466] on span "Collaborator" at bounding box center [870, 457] width 63 height 21
click at [815, 461] on div "Invite team members" at bounding box center [727, 457] width 600 height 21
click at [996, 417] on mat-icon "add" at bounding box center [998, 424] width 21 height 21
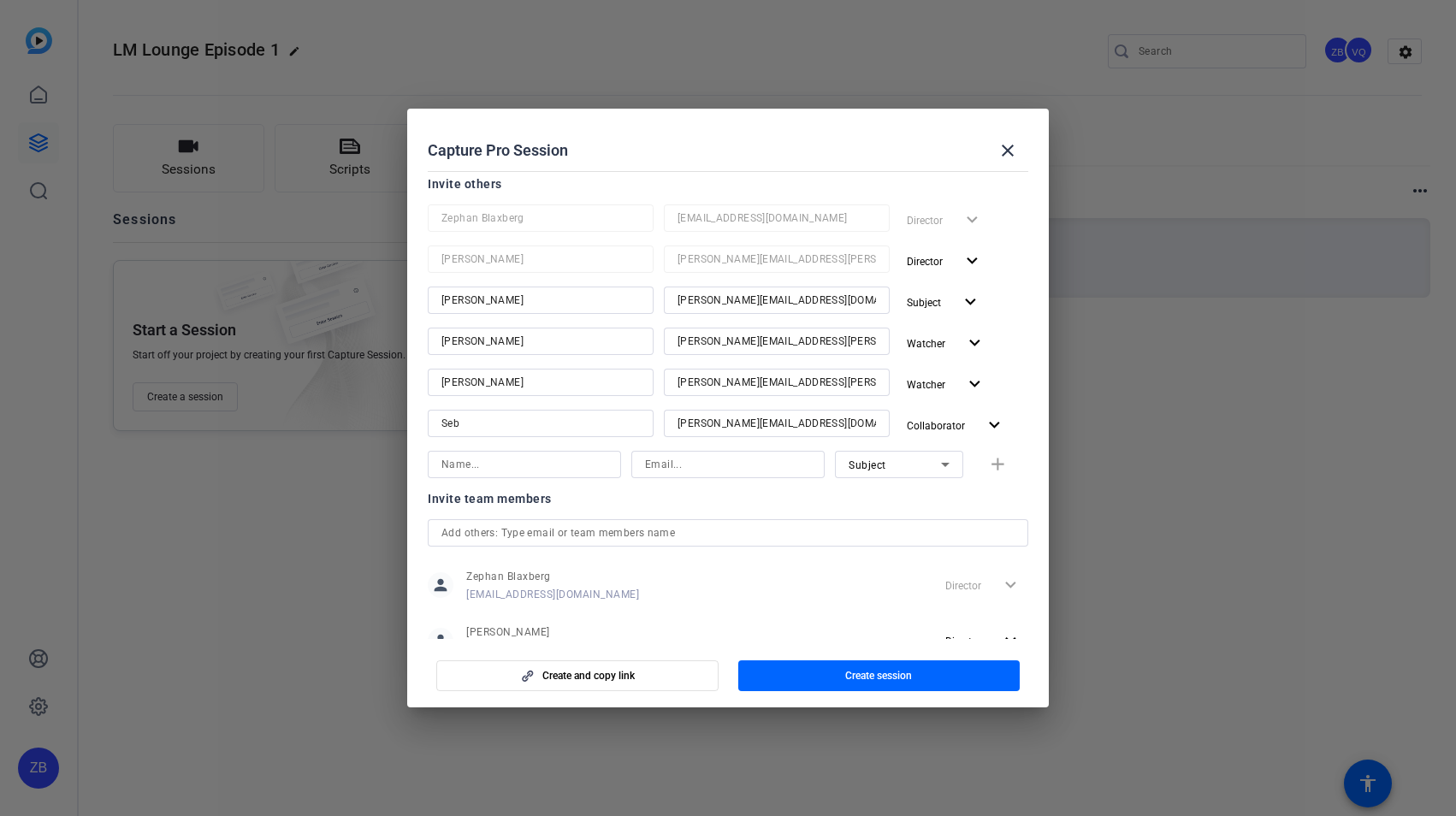
click at [570, 474] on div at bounding box center [524, 464] width 166 height 27
click at [561, 466] on input at bounding box center [524, 464] width 166 height 21
type input "[PERSON_NAME]"
paste input "[PERSON_NAME][EMAIL_ADDRESS][PERSON_NAME][DOMAIN_NAME]"
type input "[PERSON_NAME][EMAIL_ADDRESS][PERSON_NAME][DOMAIN_NAME]"
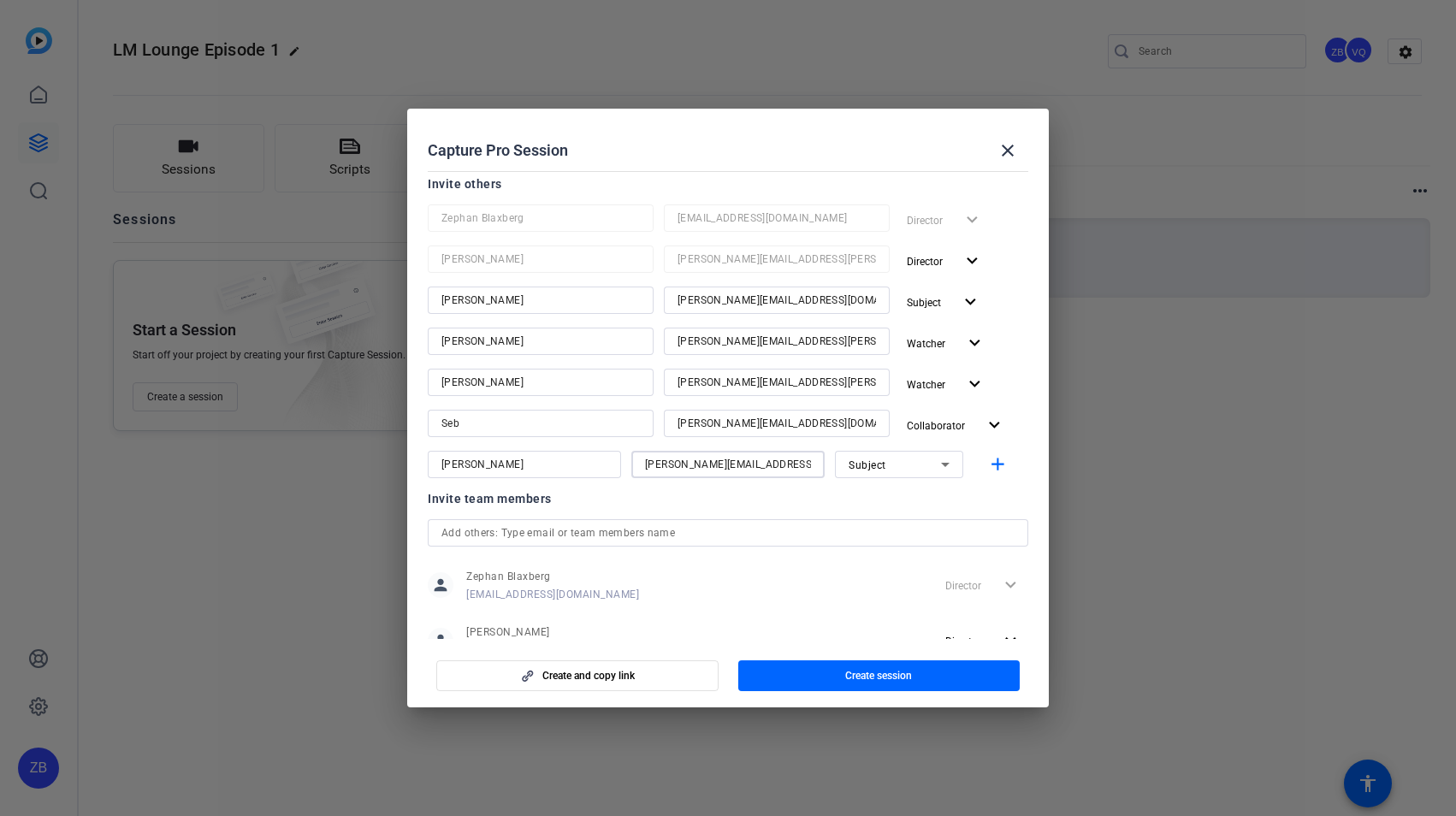
click at [922, 502] on div "Invite team members" at bounding box center [727, 498] width 600 height 21
click at [988, 456] on mat-icon "add" at bounding box center [998, 464] width 21 height 21
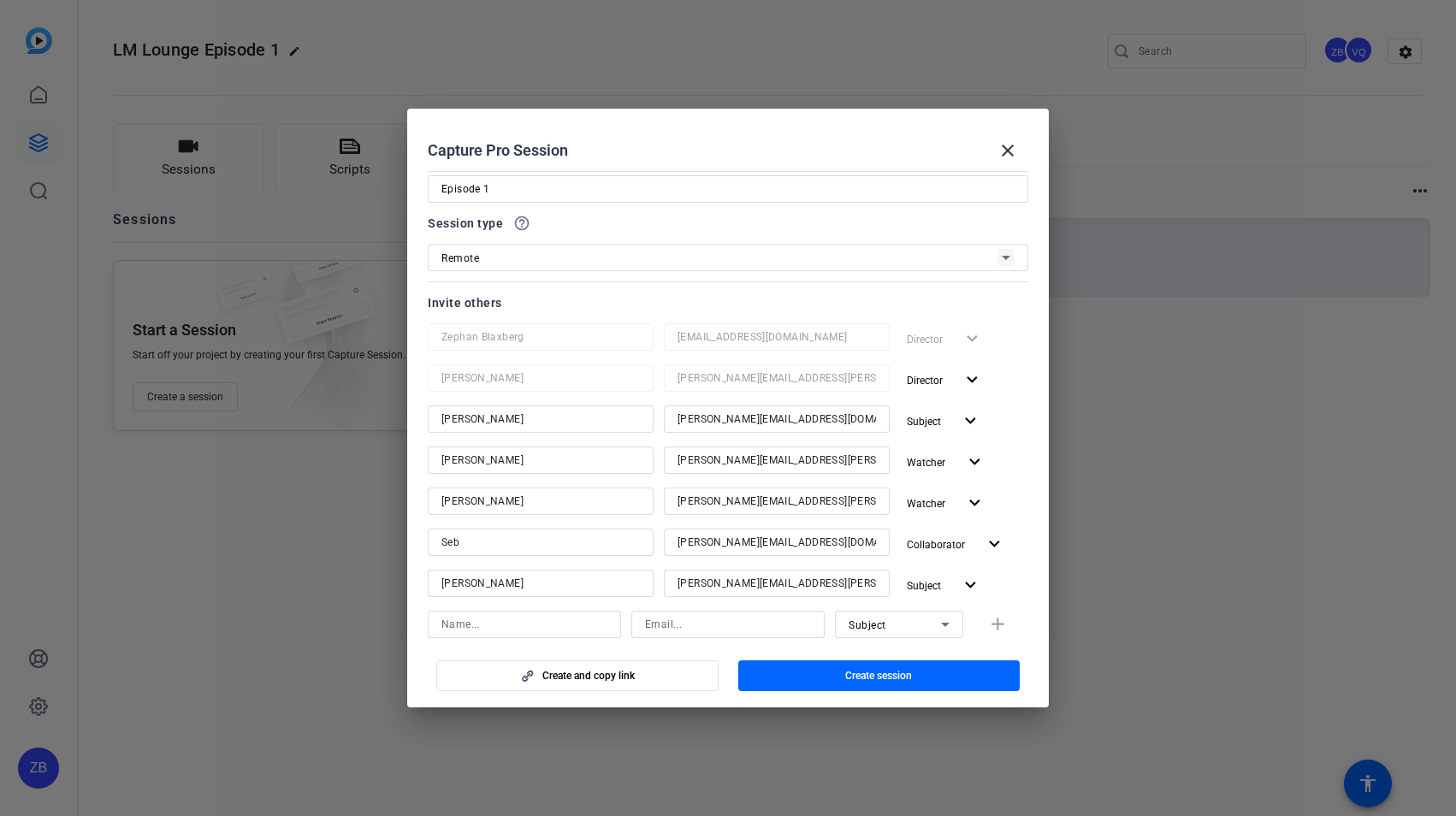
scroll to position [0, 0]
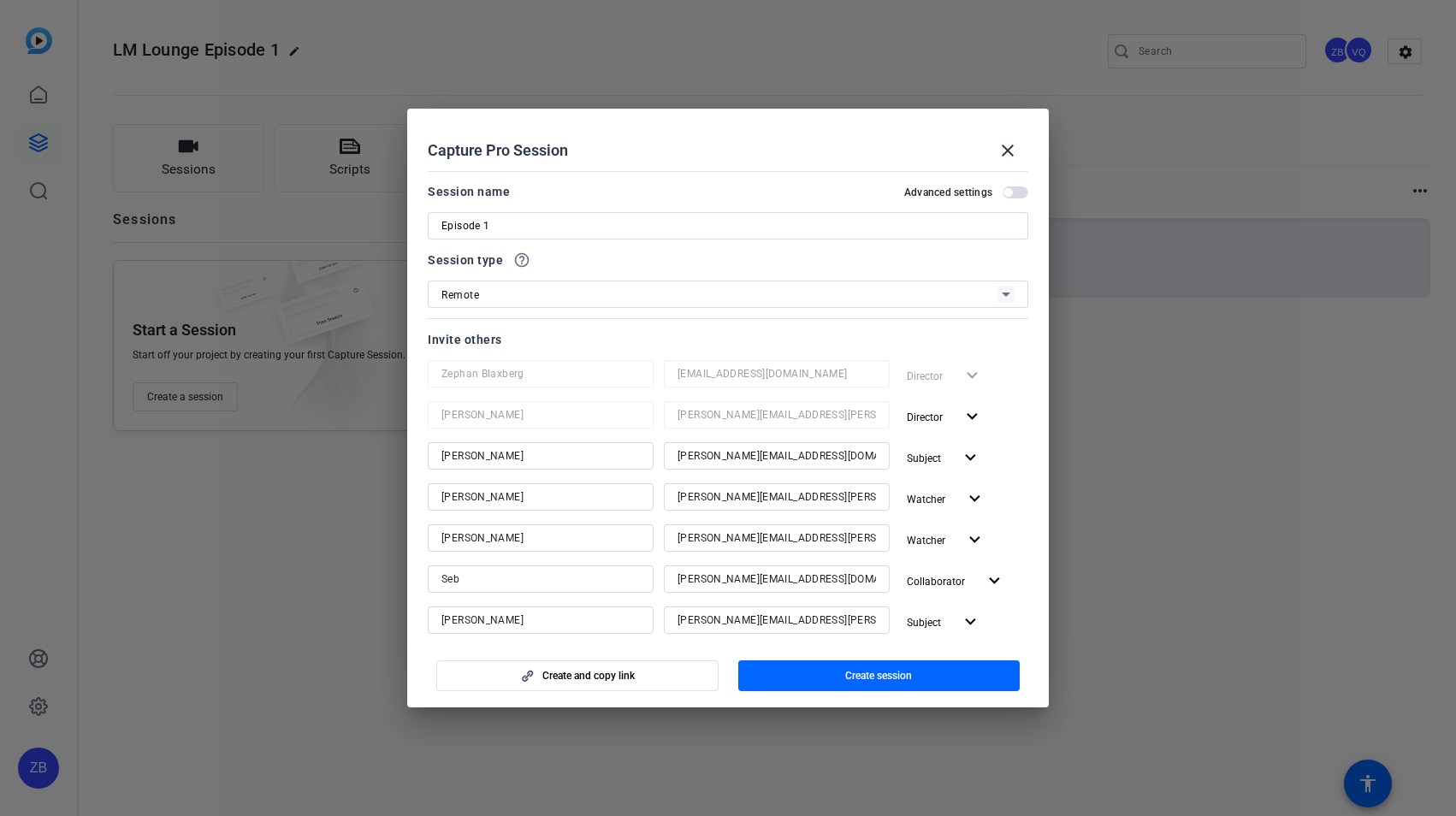
click at [1003, 200] on mat-slide-toggle "Advanced settings" at bounding box center [966, 192] width 124 height 21
click at [1005, 194] on span "button" at bounding box center [1016, 193] width 26 height 12
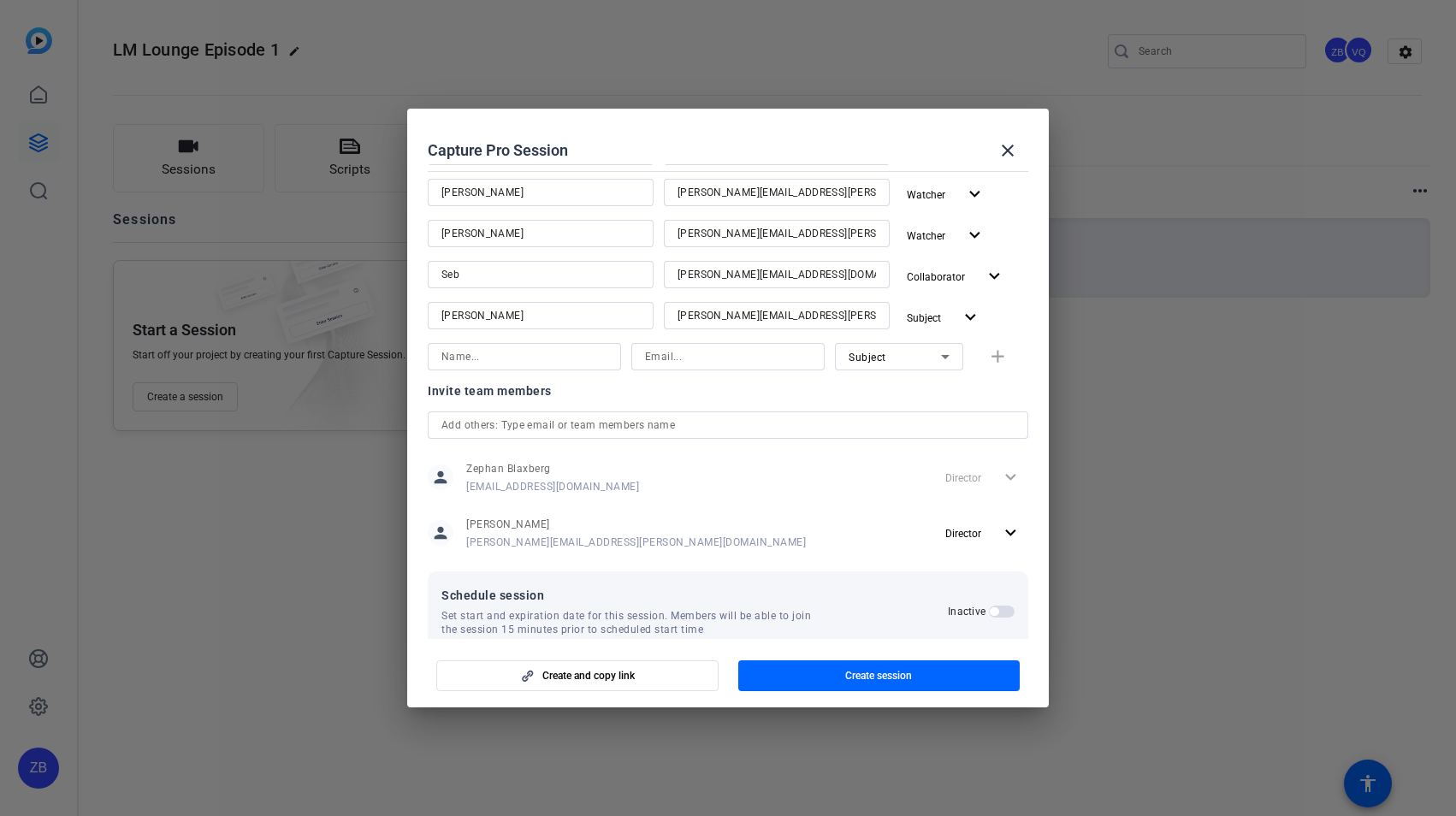
scroll to position [335, 0]
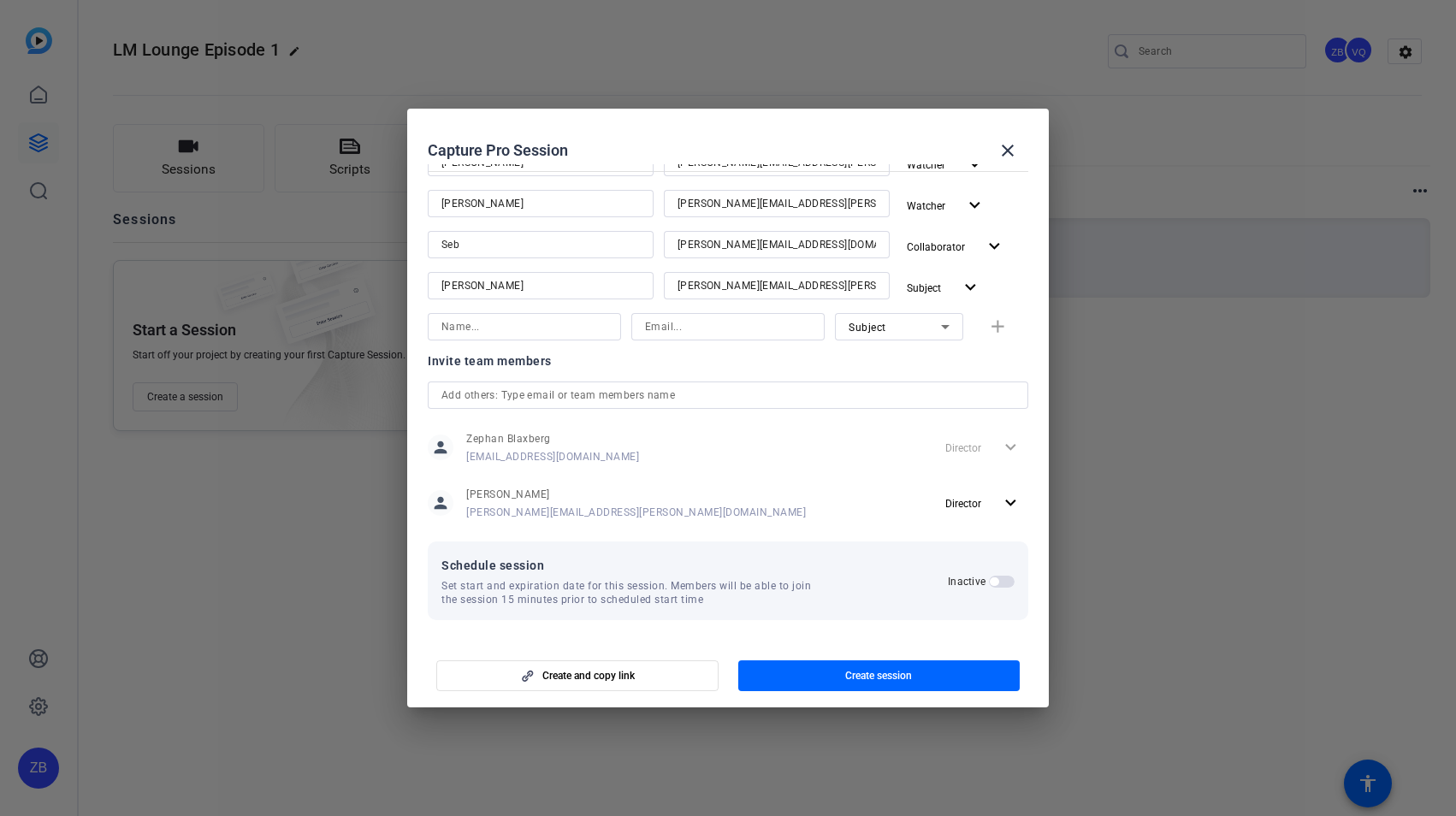
click at [990, 585] on span "button" at bounding box center [994, 581] width 9 height 9
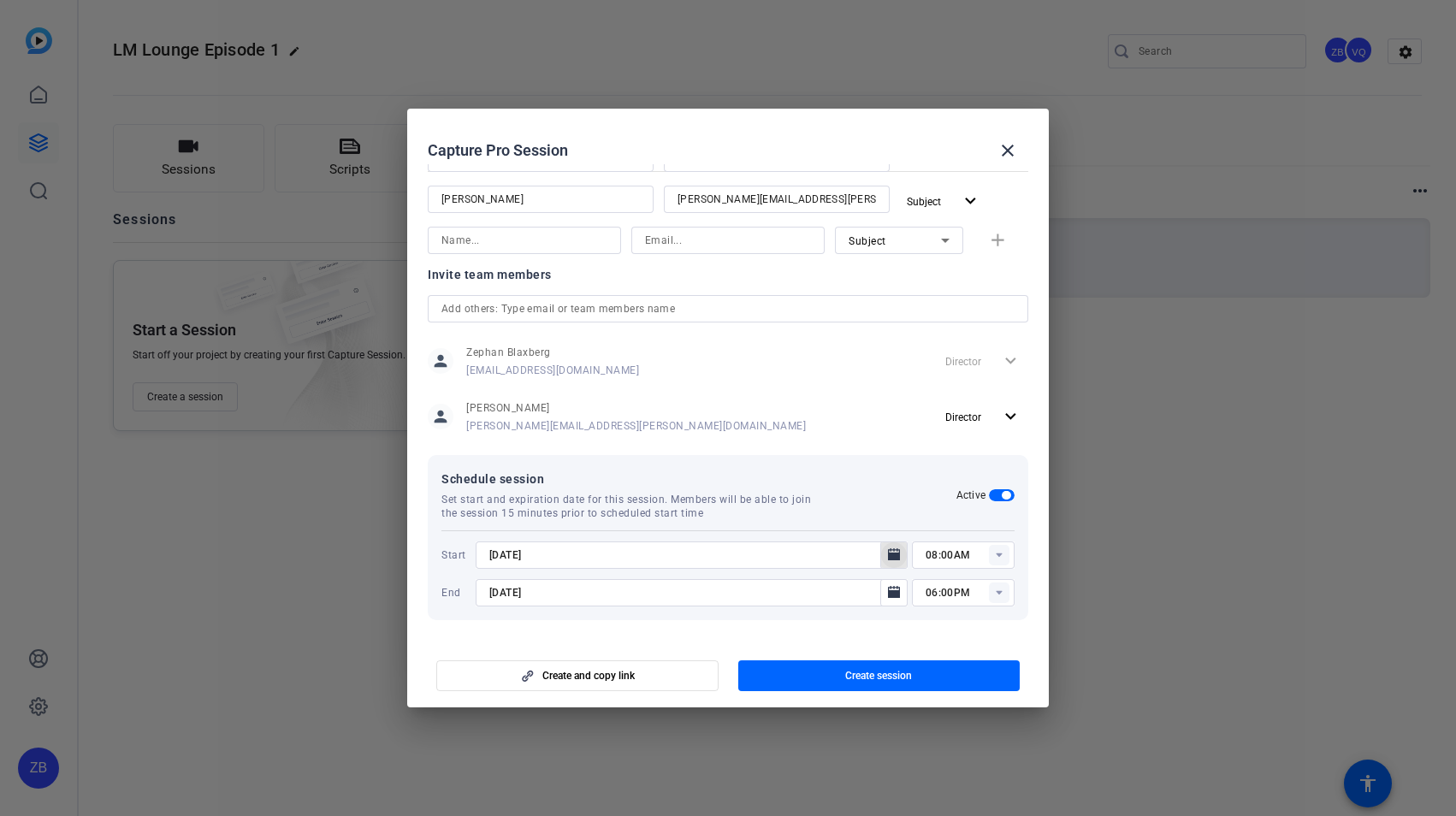
click at [888, 557] on icon "Open calendar" at bounding box center [894, 554] width 12 height 12
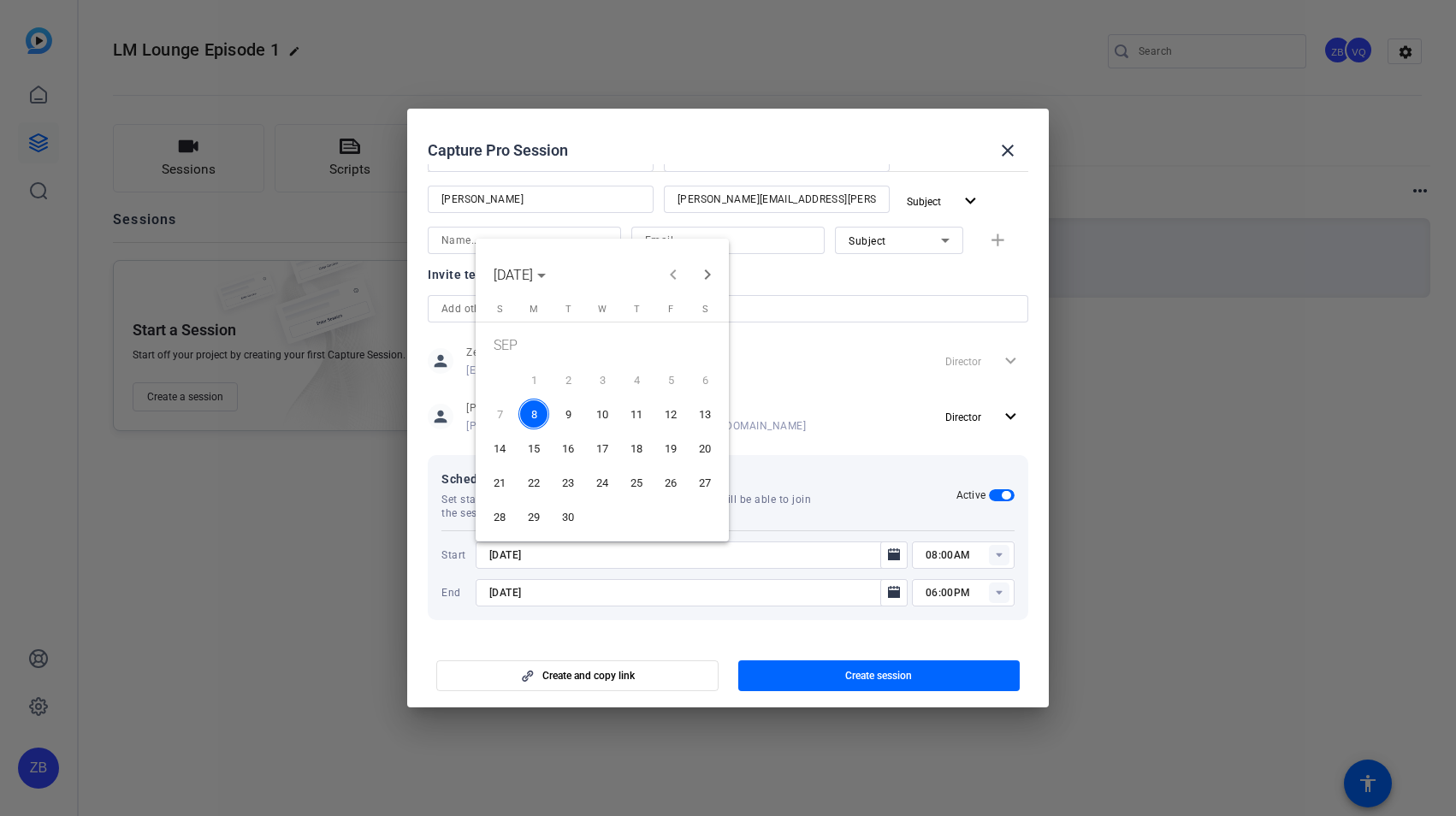
click at [569, 415] on span "9" at bounding box center [568, 414] width 31 height 31
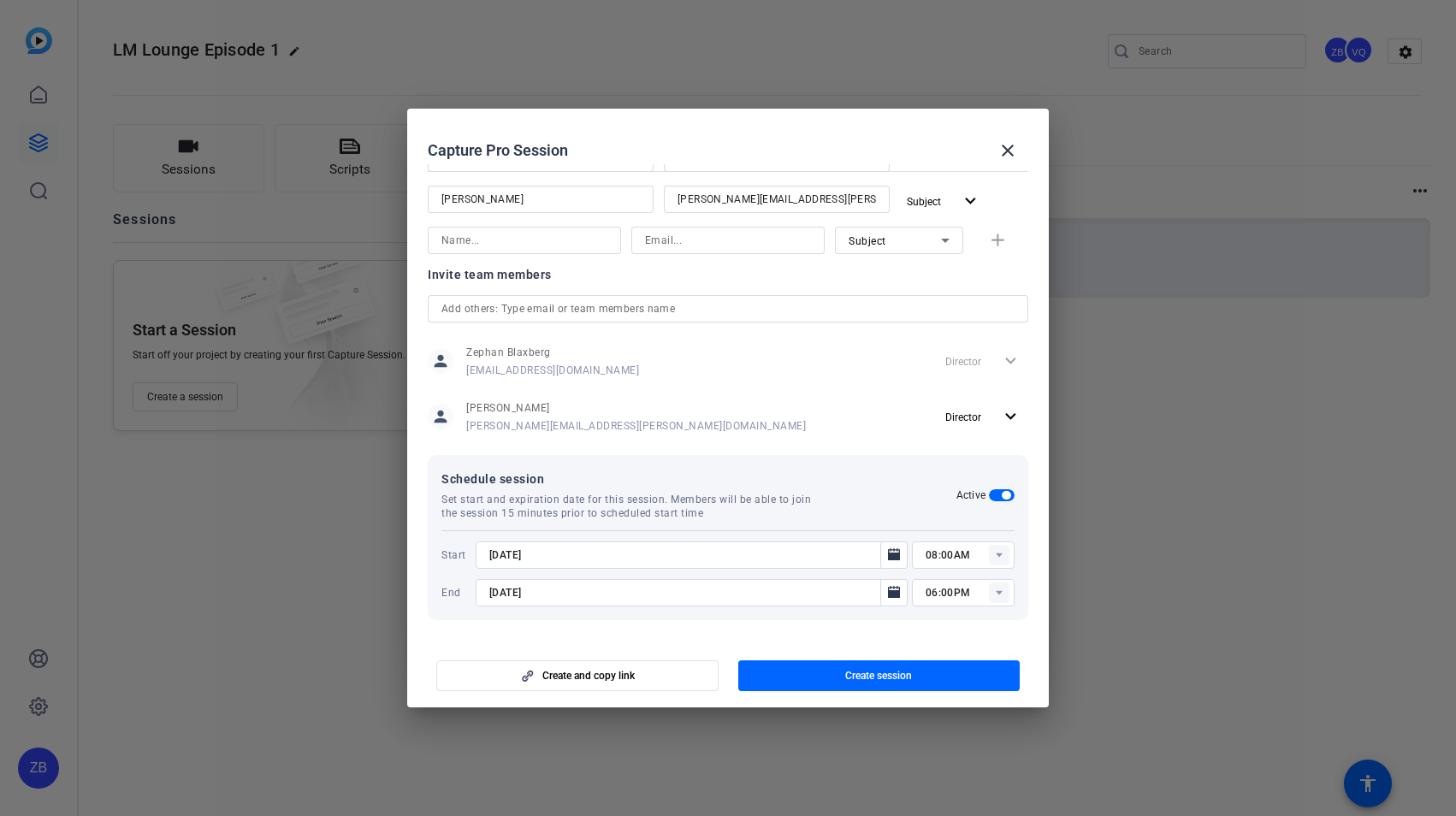
type input "[DATE]"
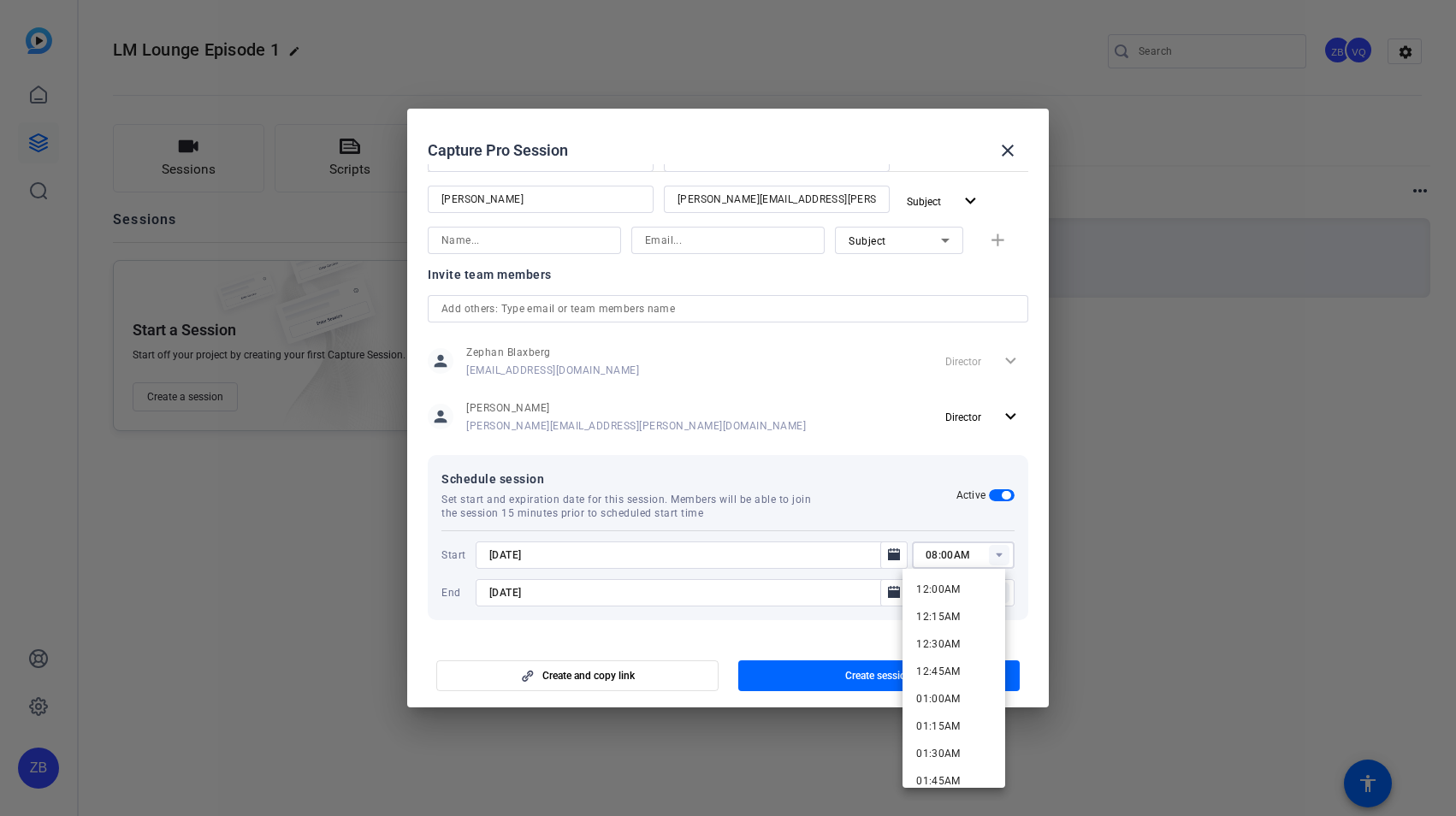
click at [928, 551] on input "08:00AM" at bounding box center [970, 555] width 89 height 21
click at [946, 554] on input "03:00AM" at bounding box center [970, 555] width 89 height 21
type input "03:00PM"
click at [1011, 542] on div "Schedule session Set start and expiration date for this session. Members will b…" at bounding box center [727, 537] width 600 height 165
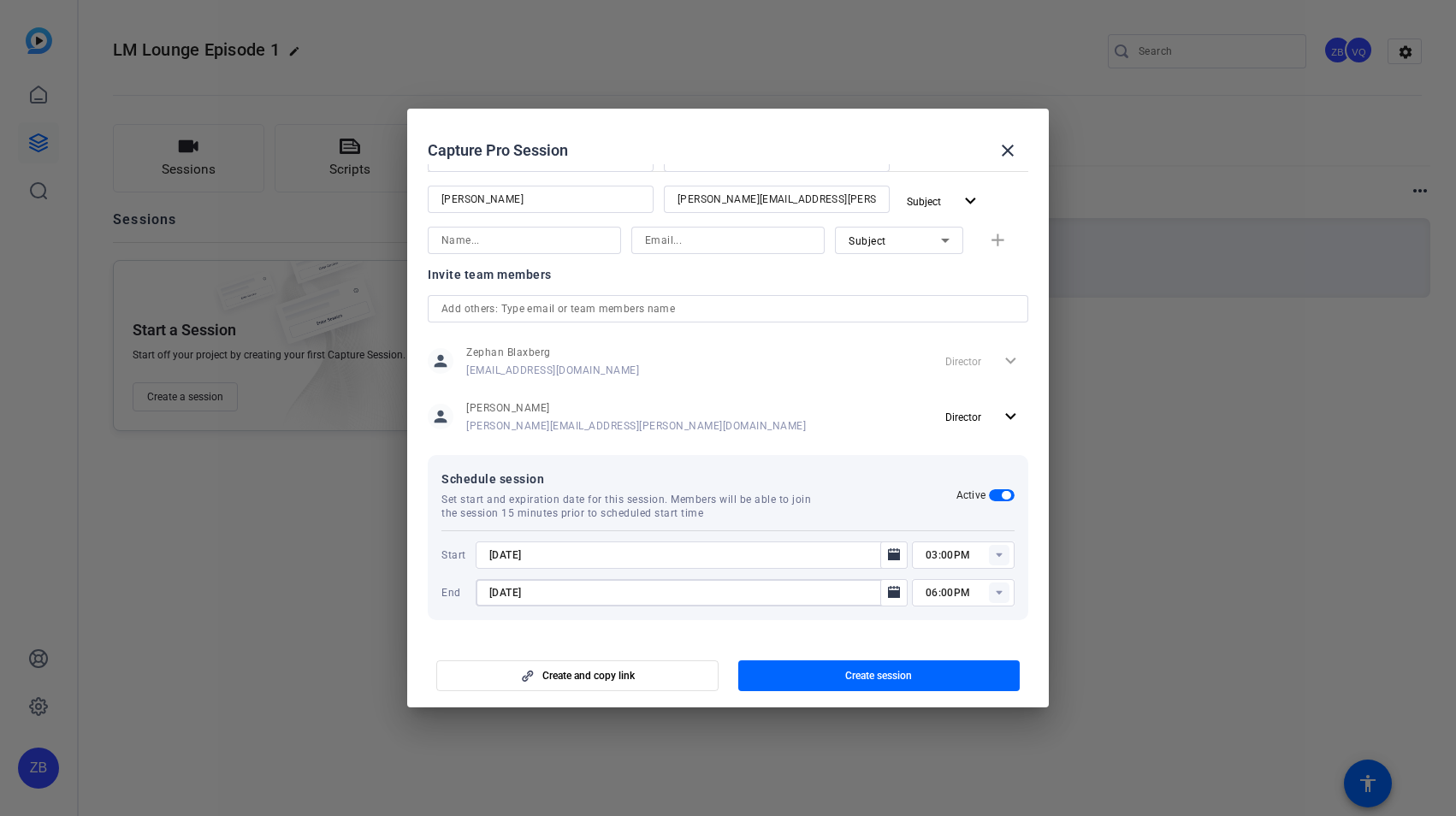
click at [508, 599] on input "[DATE]" at bounding box center [683, 593] width 388 height 21
type input "[DATE]"
click at [1015, 592] on div "Schedule session Set start and expiration date for this session. Members will b…" at bounding box center [727, 537] width 600 height 165
click at [926, 593] on input "06:00PM" at bounding box center [970, 593] width 89 height 21
type input "05:00PM"
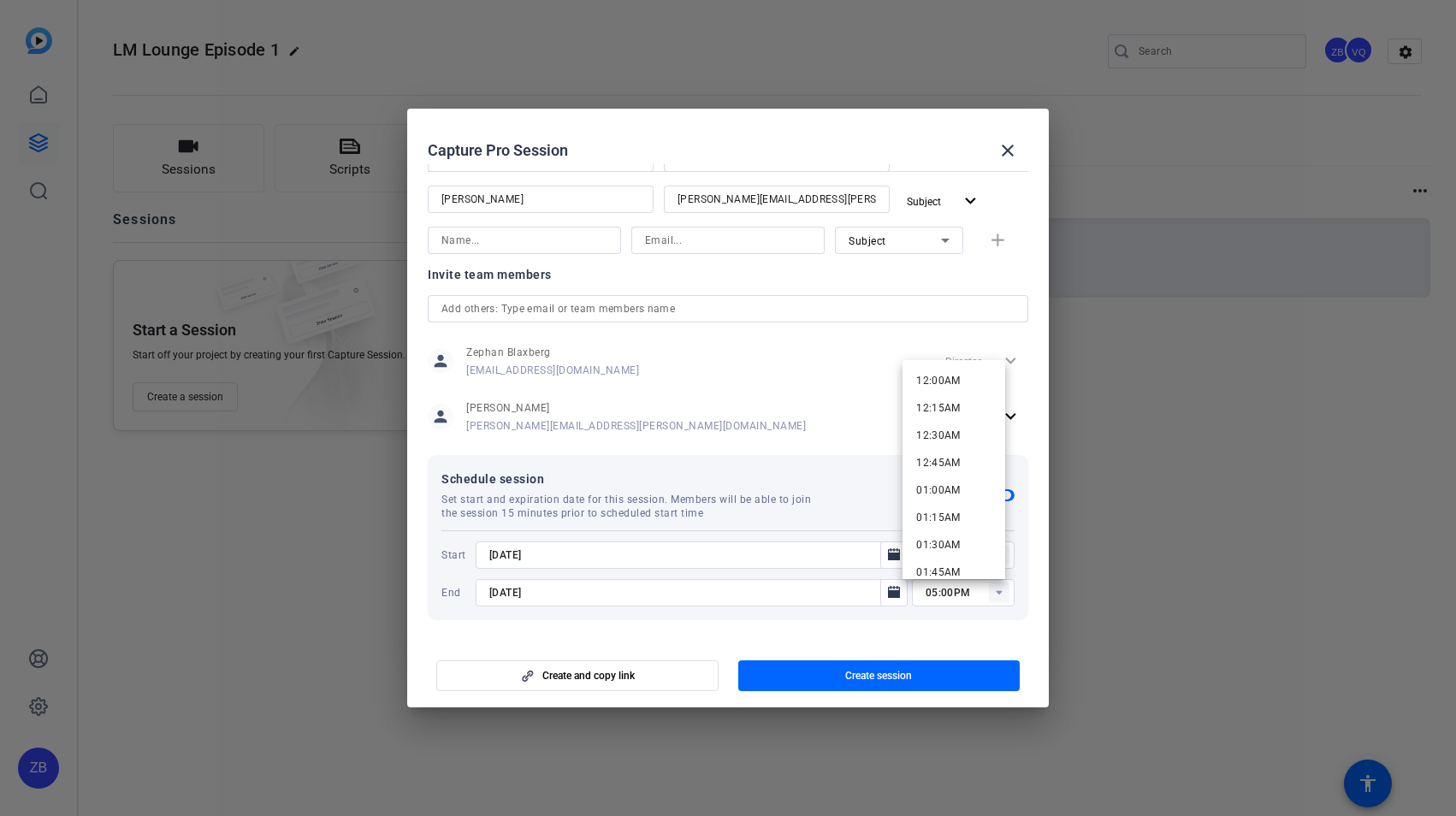
click at [1024, 599] on mat-dialog-content "Session name Advanced settings Episode 1 Session type help_outline Remote Invit…" at bounding box center [728, 402] width 641 height 474
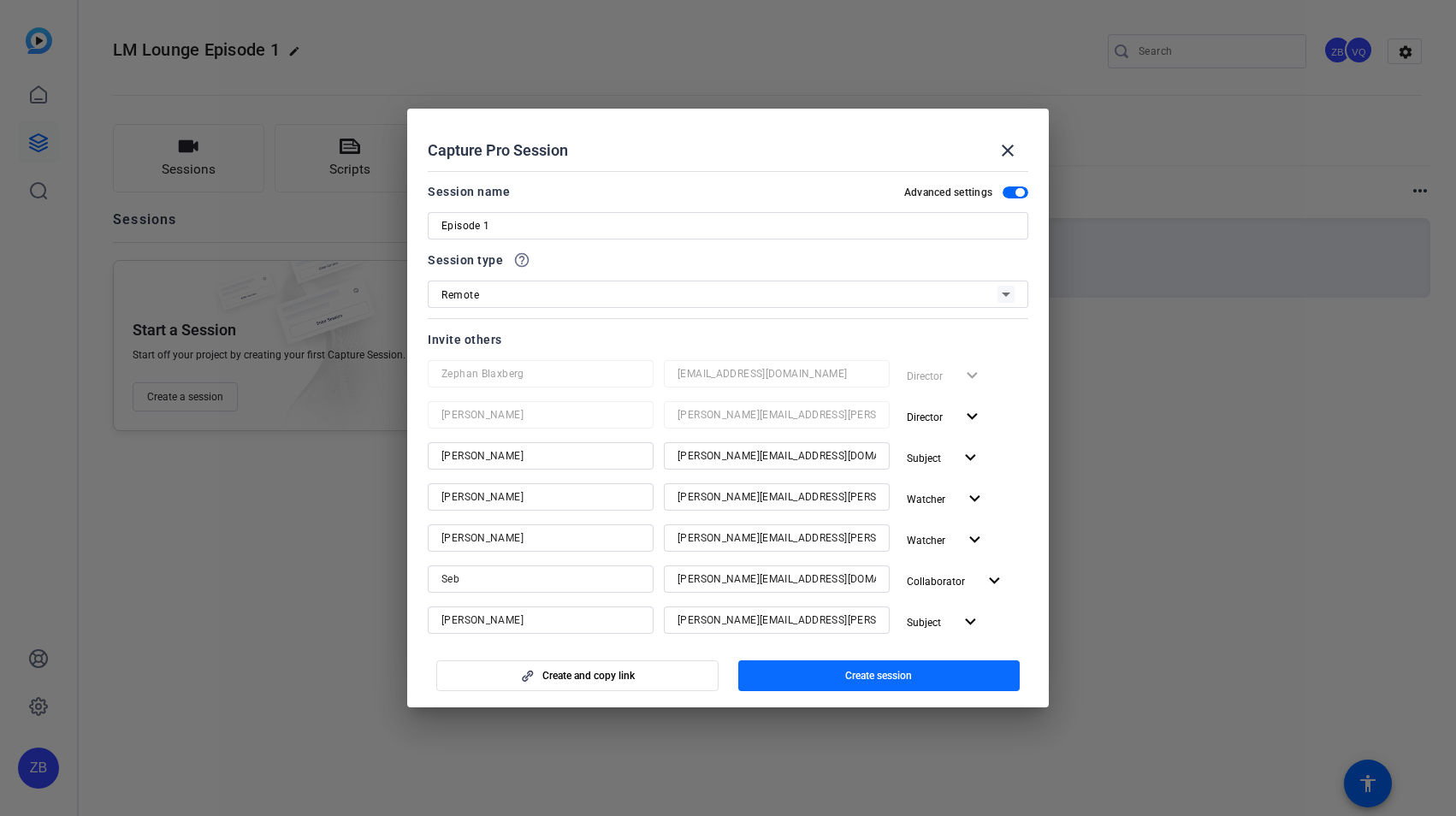
click at [910, 681] on span "Create session" at bounding box center [879, 676] width 67 height 14
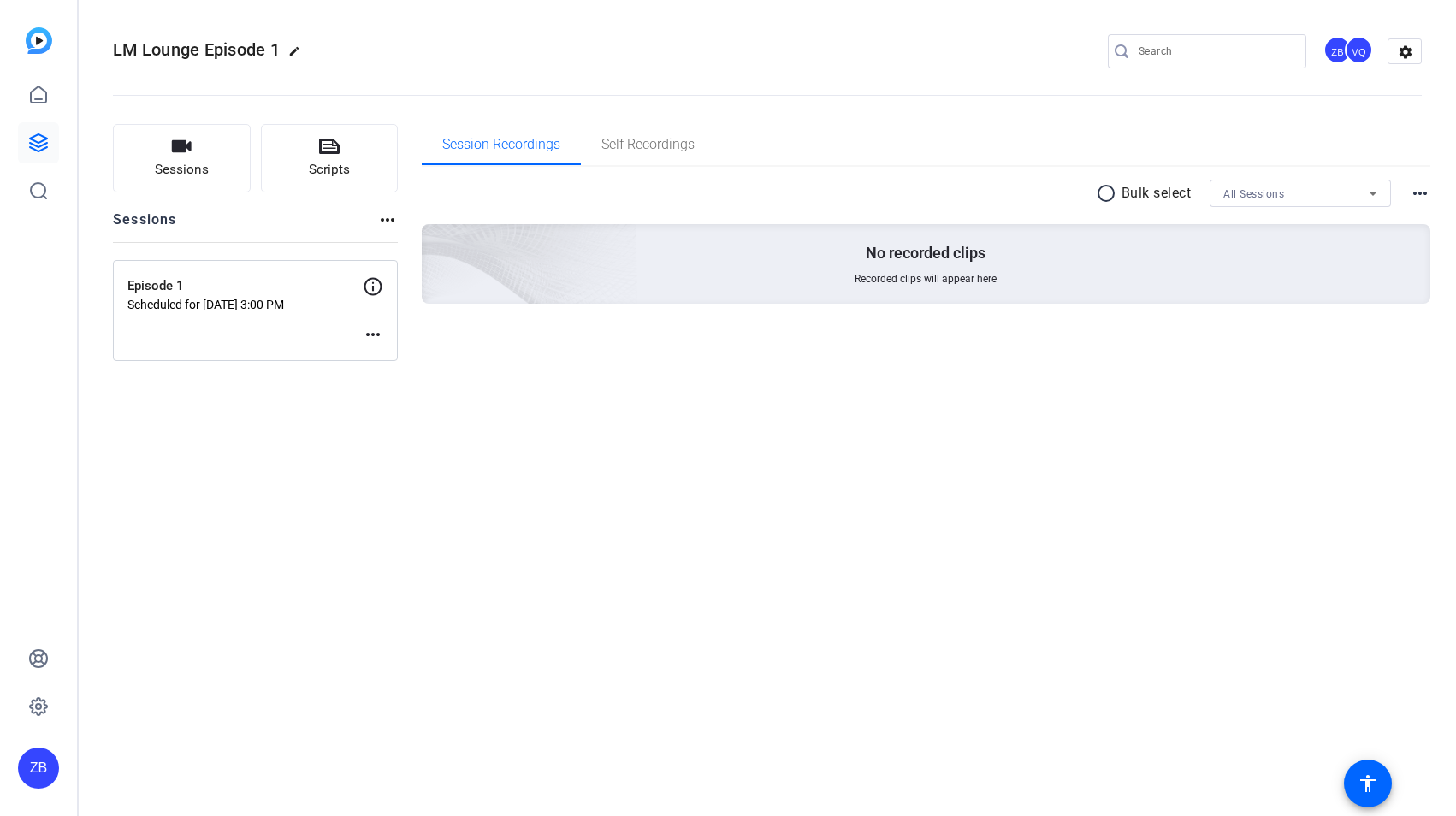
click at [377, 335] on mat-icon "more_horiz" at bounding box center [373, 335] width 21 height 21
click at [259, 313] on div at bounding box center [728, 408] width 1456 height 816
click at [363, 282] on icon at bounding box center [373, 287] width 21 height 21
click at [367, 284] on icon at bounding box center [373, 287] width 21 height 21
click at [227, 294] on p "Episode 1" at bounding box center [245, 286] width 236 height 20
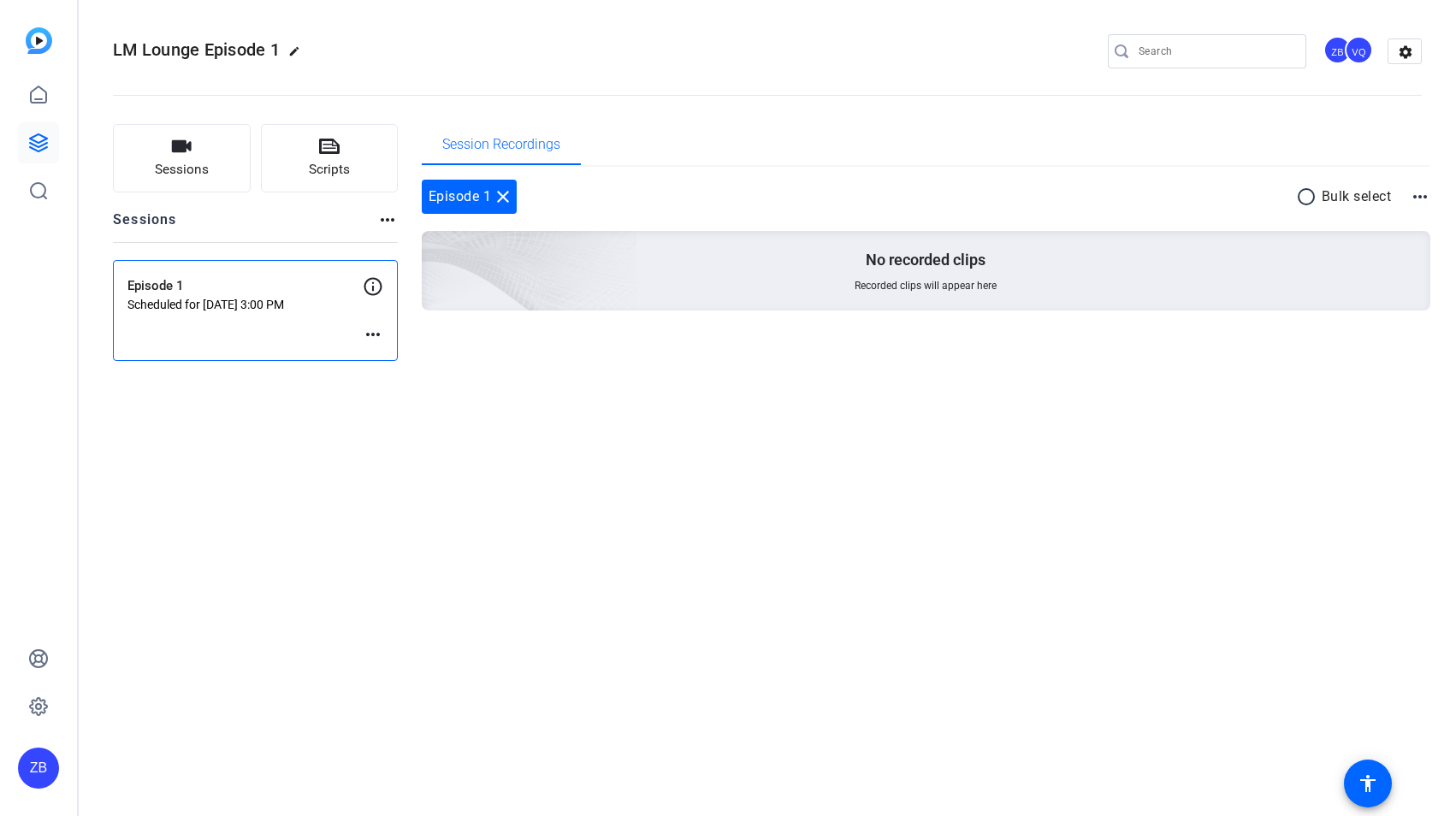
click at [227, 294] on p "Episode 1" at bounding box center [245, 286] width 236 height 20
click at [372, 336] on mat-icon "more_horiz" at bounding box center [373, 335] width 21 height 21
click at [389, 365] on span "Edit Session" at bounding box center [415, 360] width 78 height 21
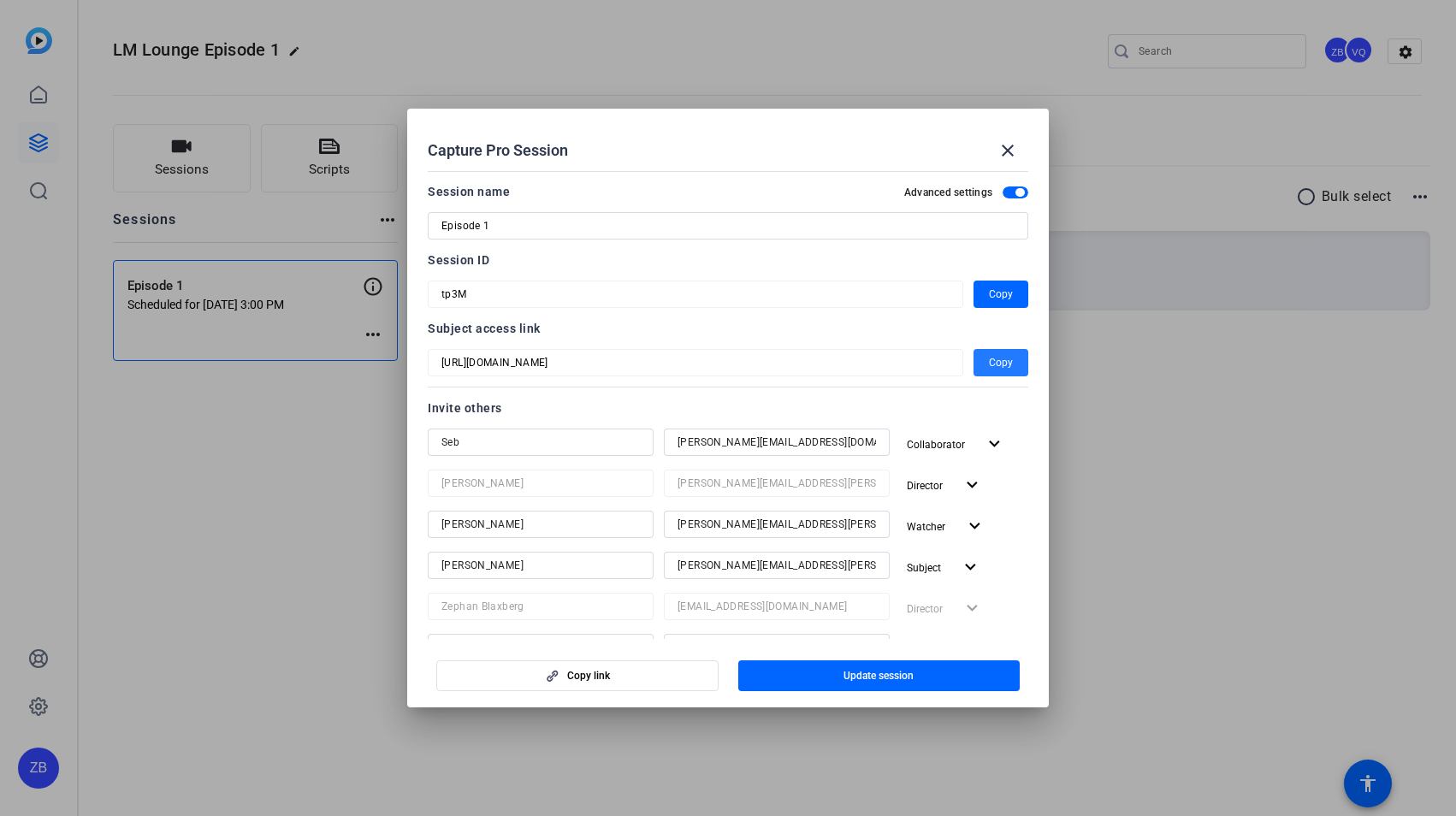
click at [989, 362] on span "Copy" at bounding box center [1001, 363] width 24 height 21
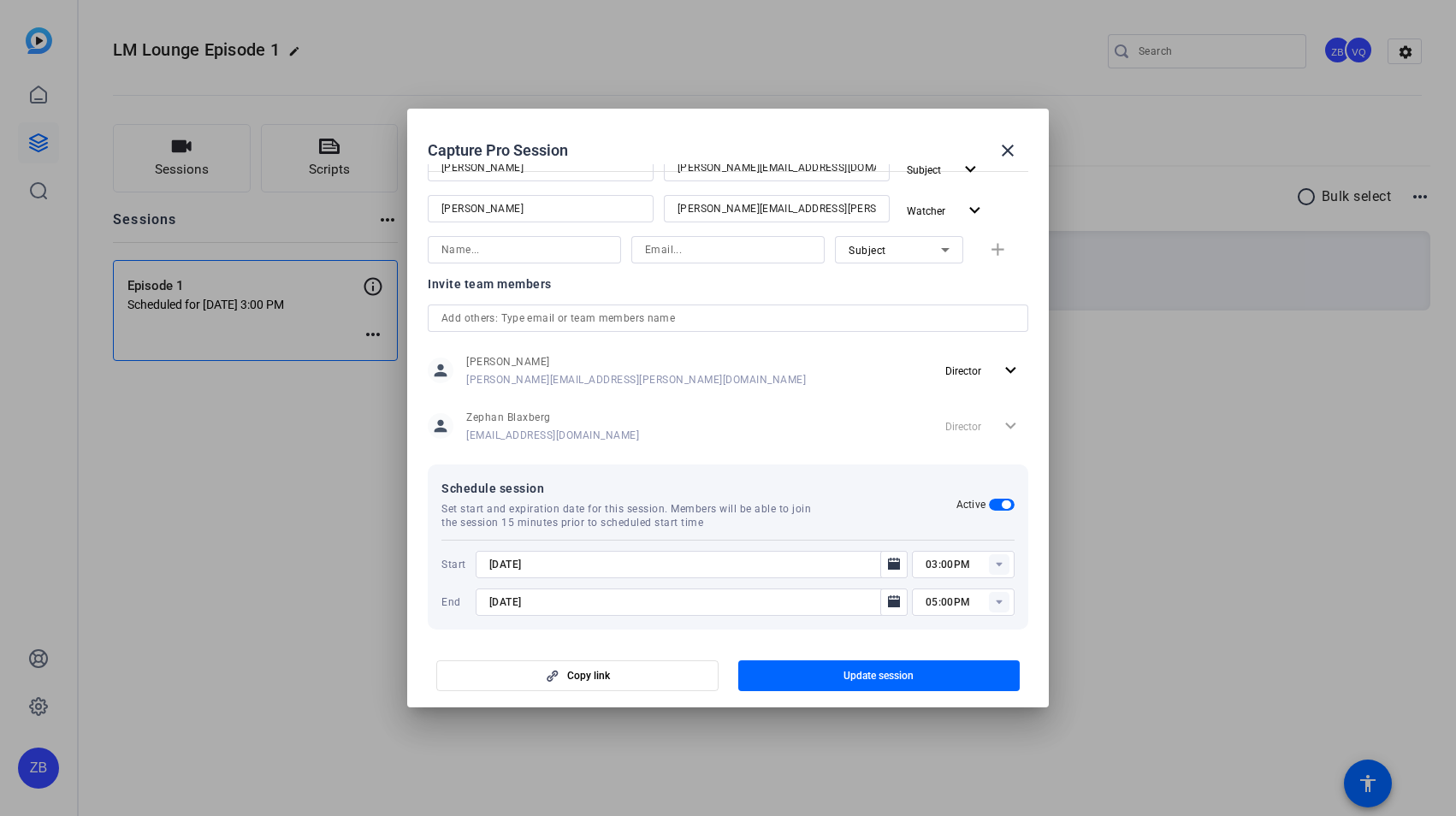
scroll to position [489, 0]
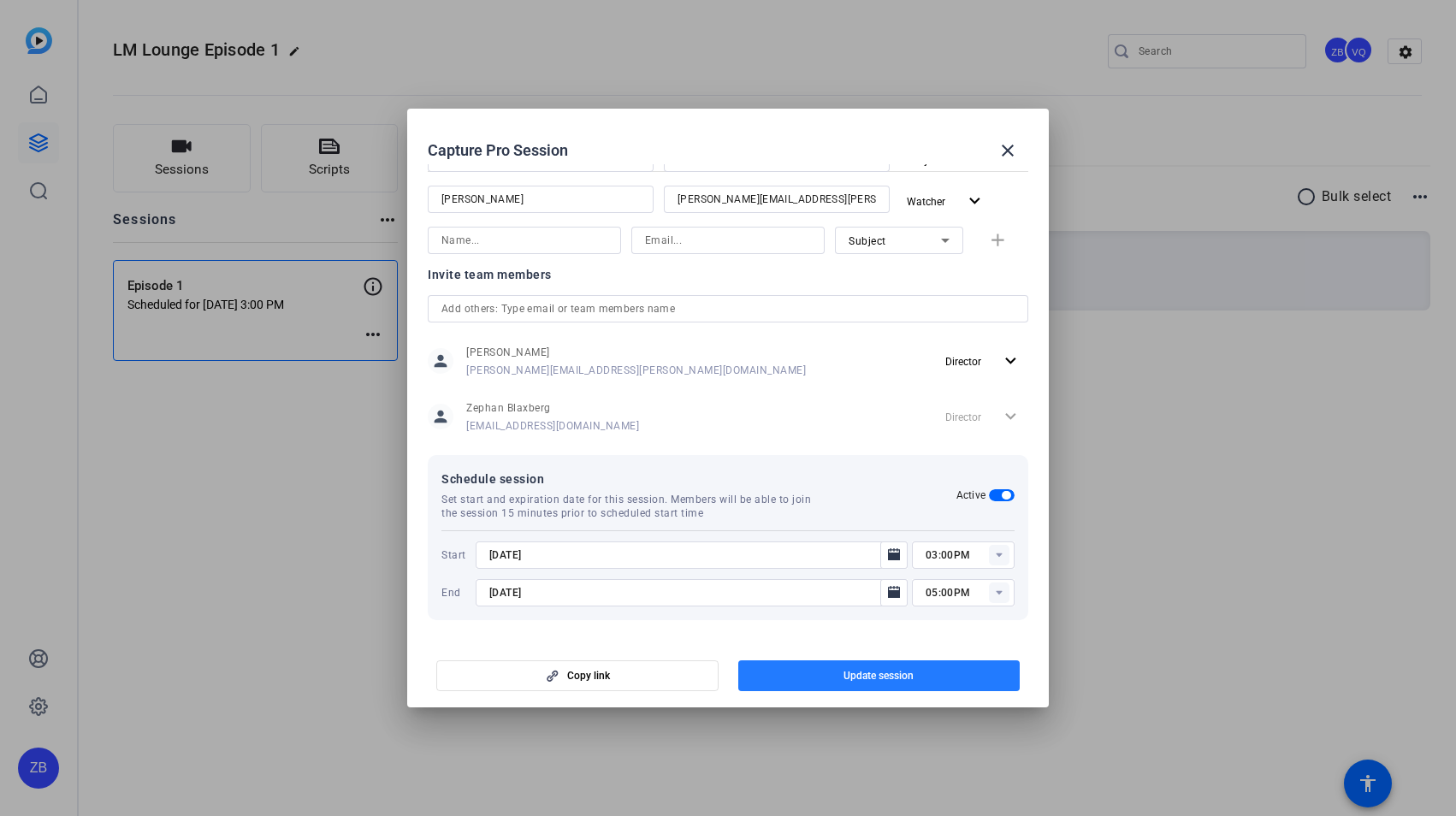
click at [878, 676] on span "Update session" at bounding box center [879, 676] width 70 height 14
